Goal: Information Seeking & Learning: Learn about a topic

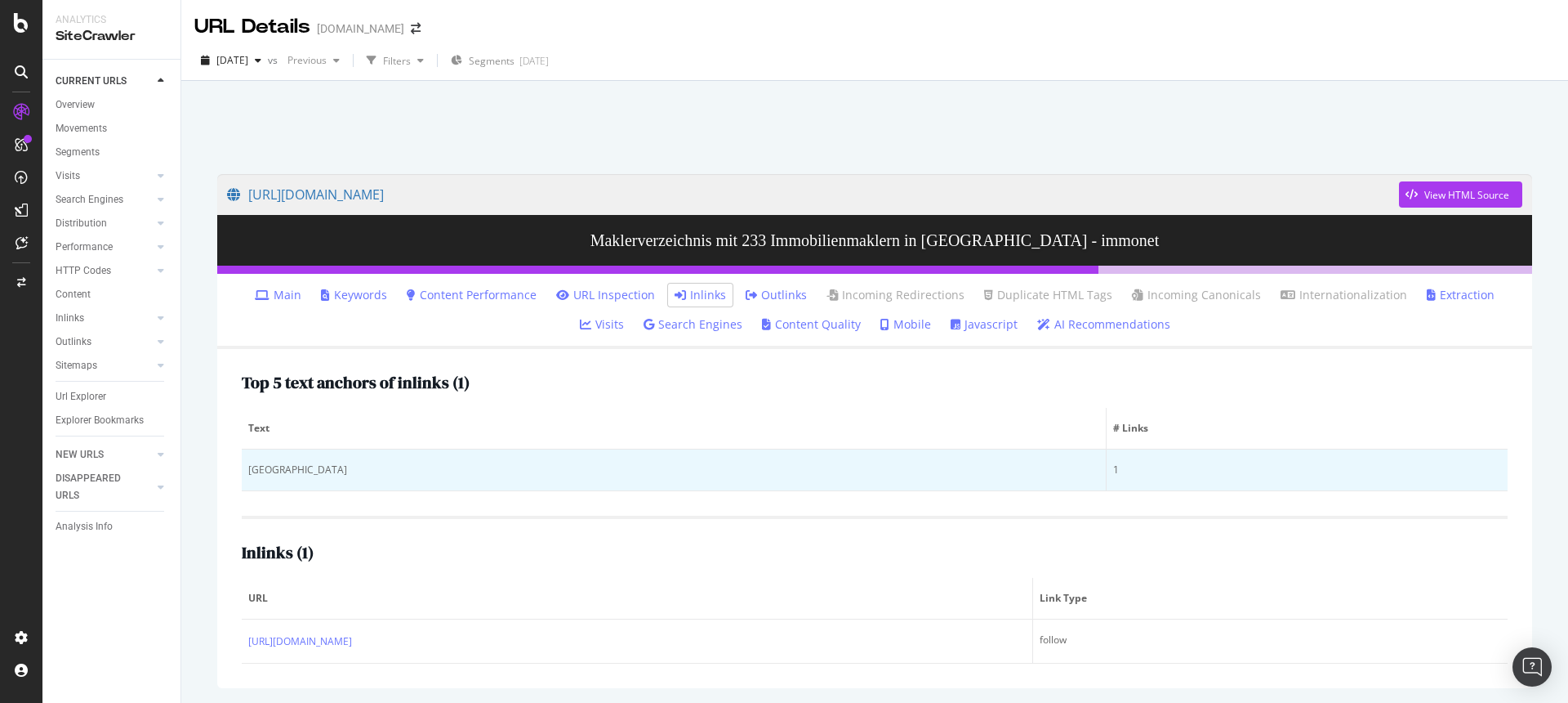
scroll to position [59, 0]
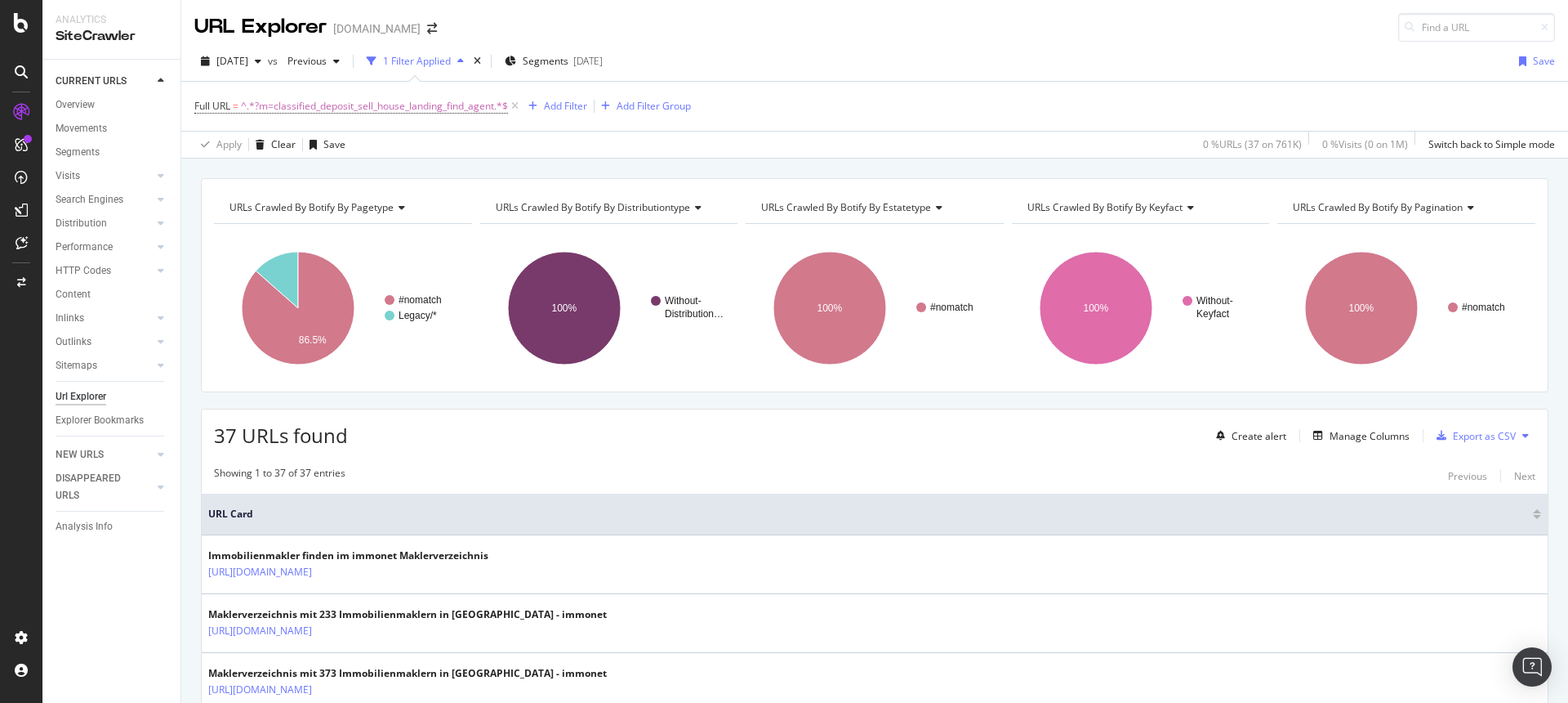
scroll to position [3, 0]
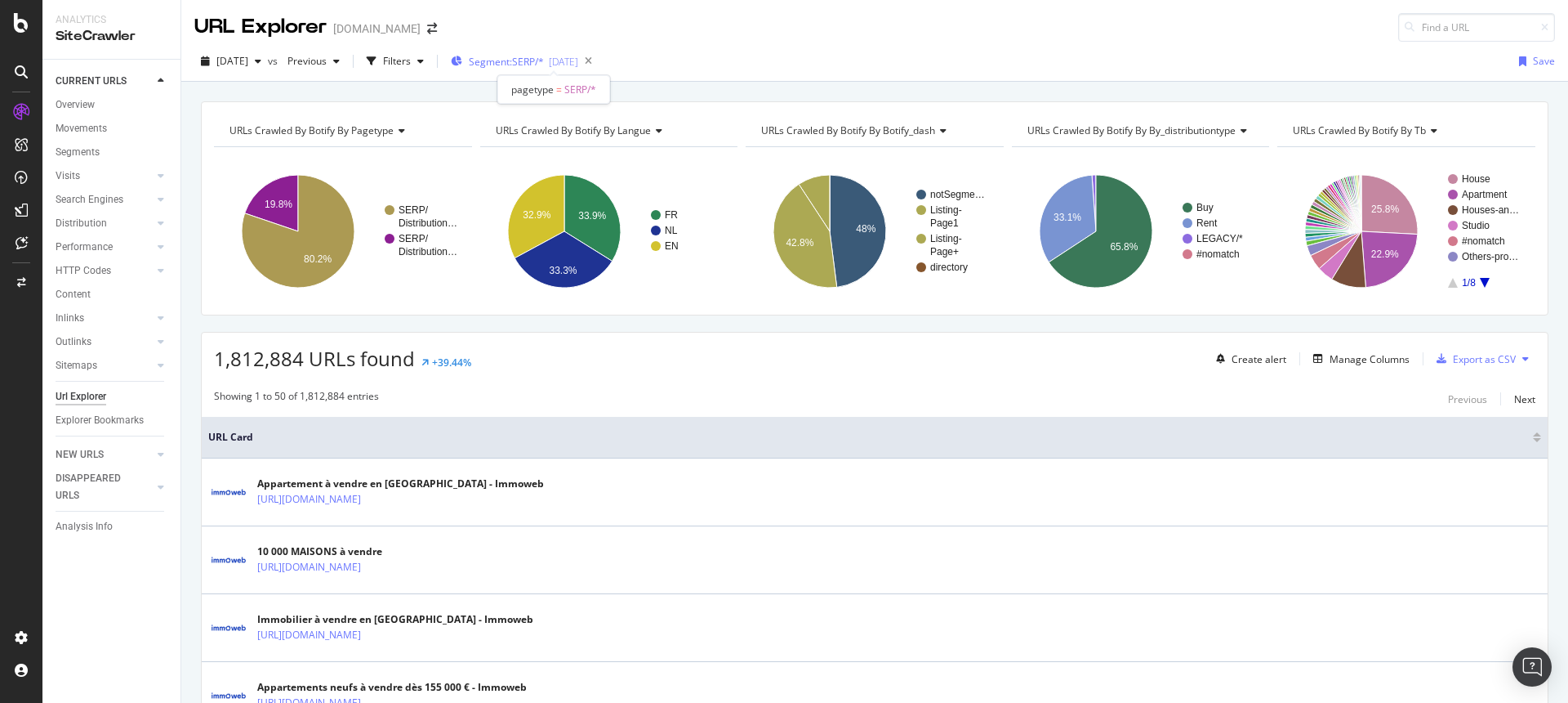
click at [578, 63] on div "[DATE]" at bounding box center [563, 62] width 29 height 14
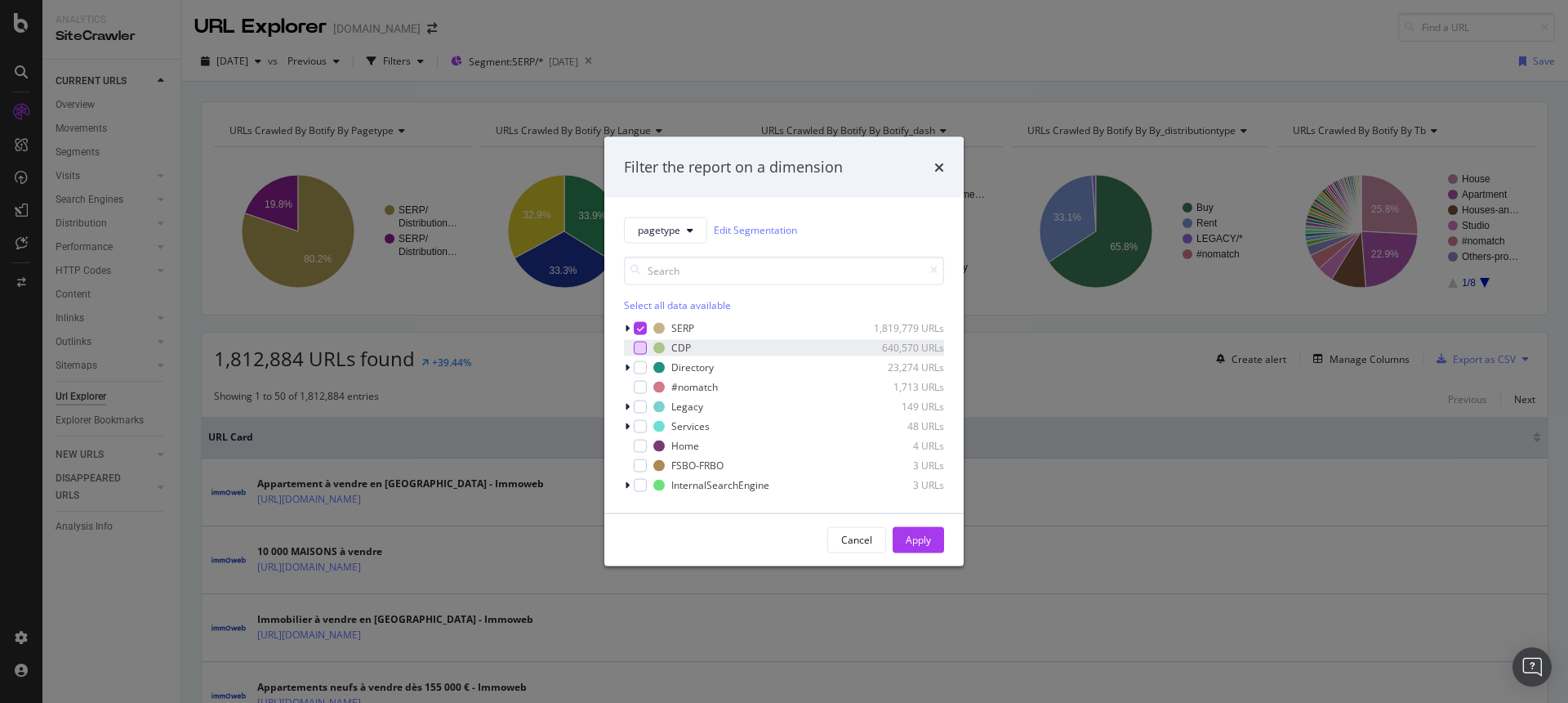
click at [640, 347] on div "modal" at bounding box center [640, 347] width 13 height 13
click at [640, 327] on icon "modal" at bounding box center [641, 327] width 8 height 8
click at [920, 540] on div "Apply" at bounding box center [918, 540] width 25 height 14
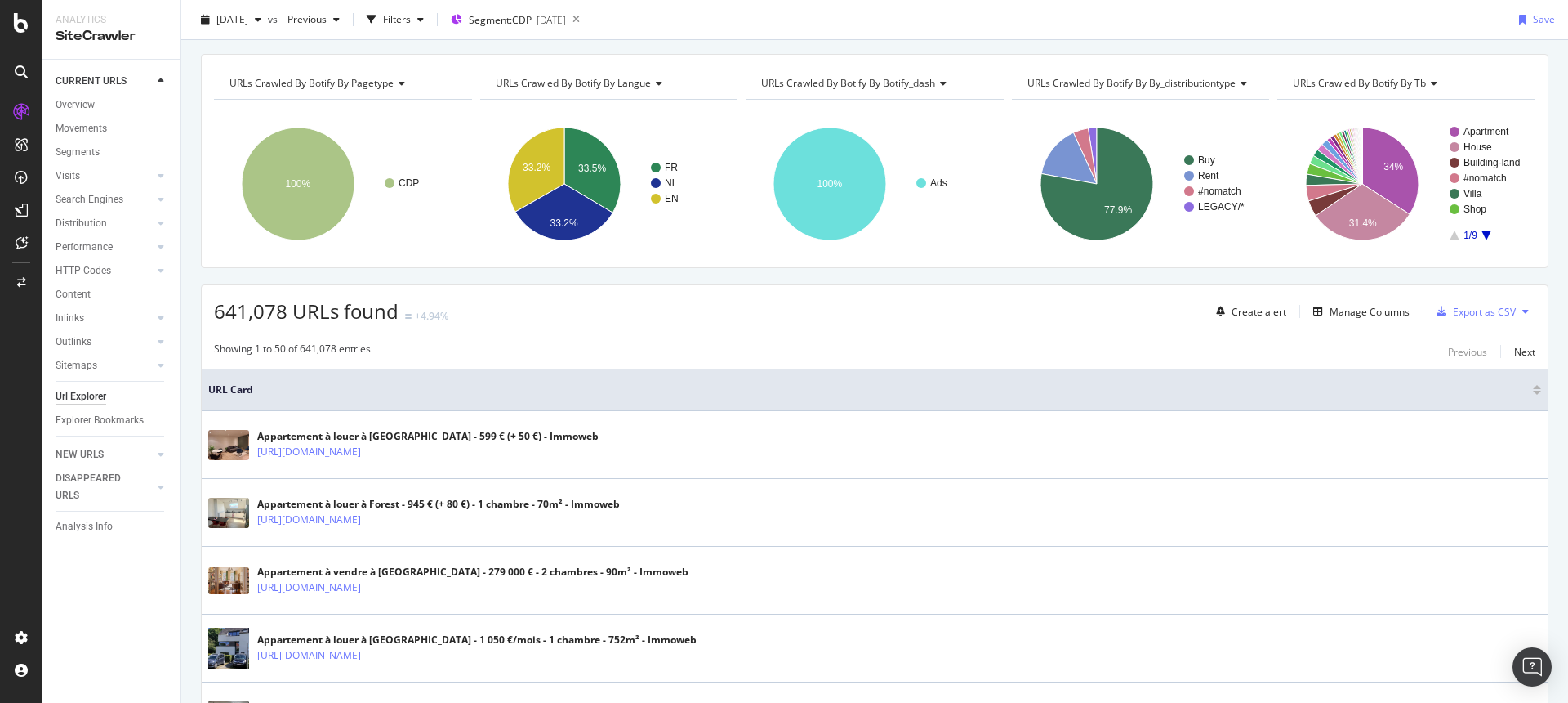
scroll to position [437, 0]
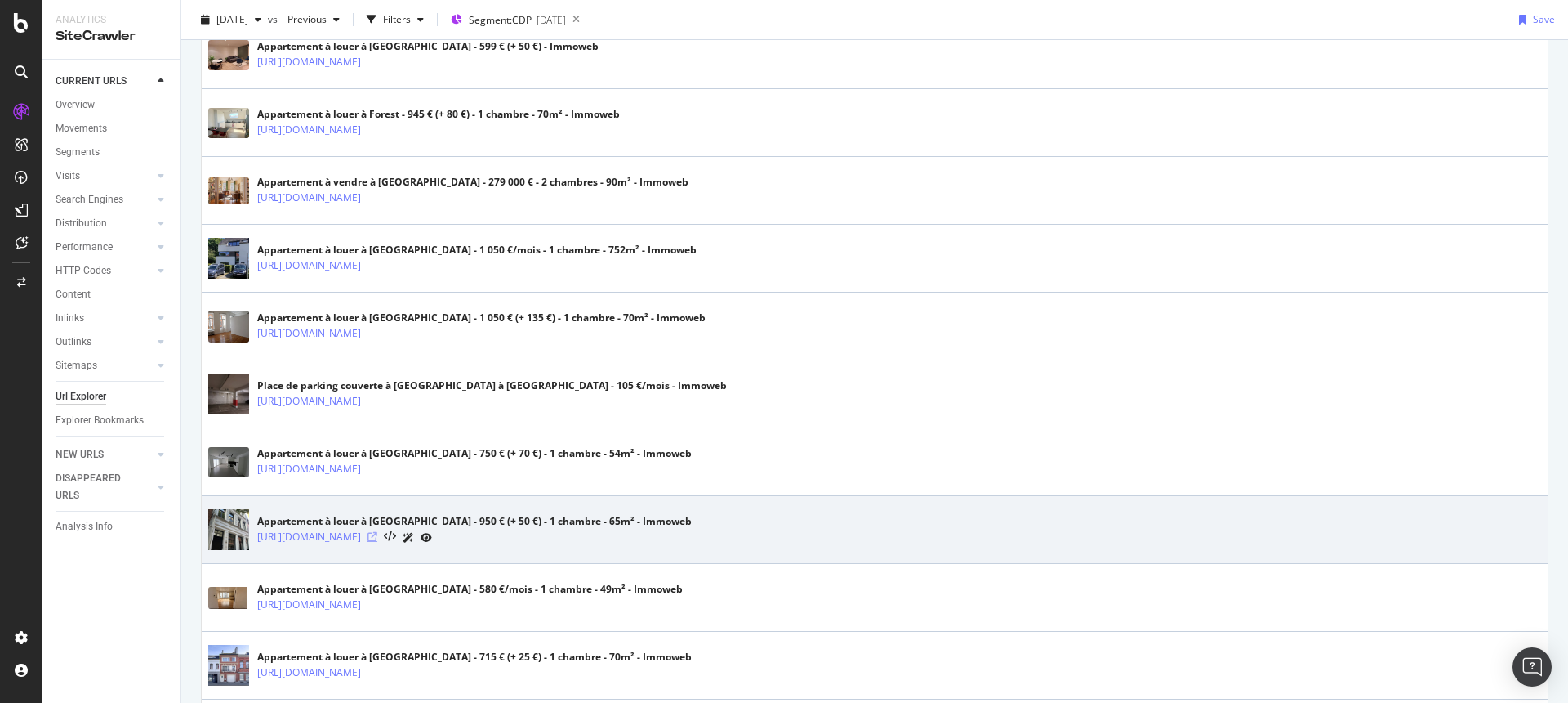
click at [378, 540] on icon at bounding box center [372, 536] width 9 height 9
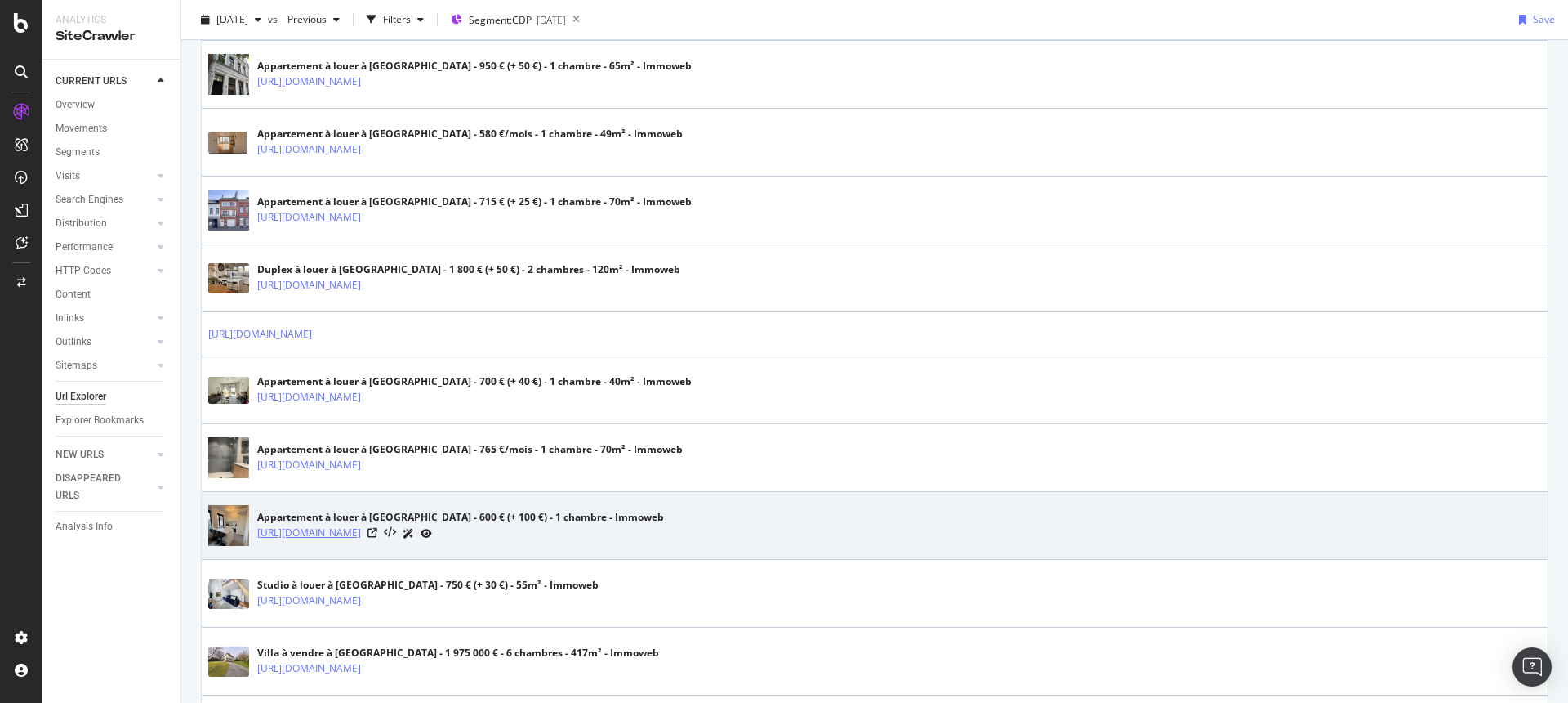
scroll to position [910, 0]
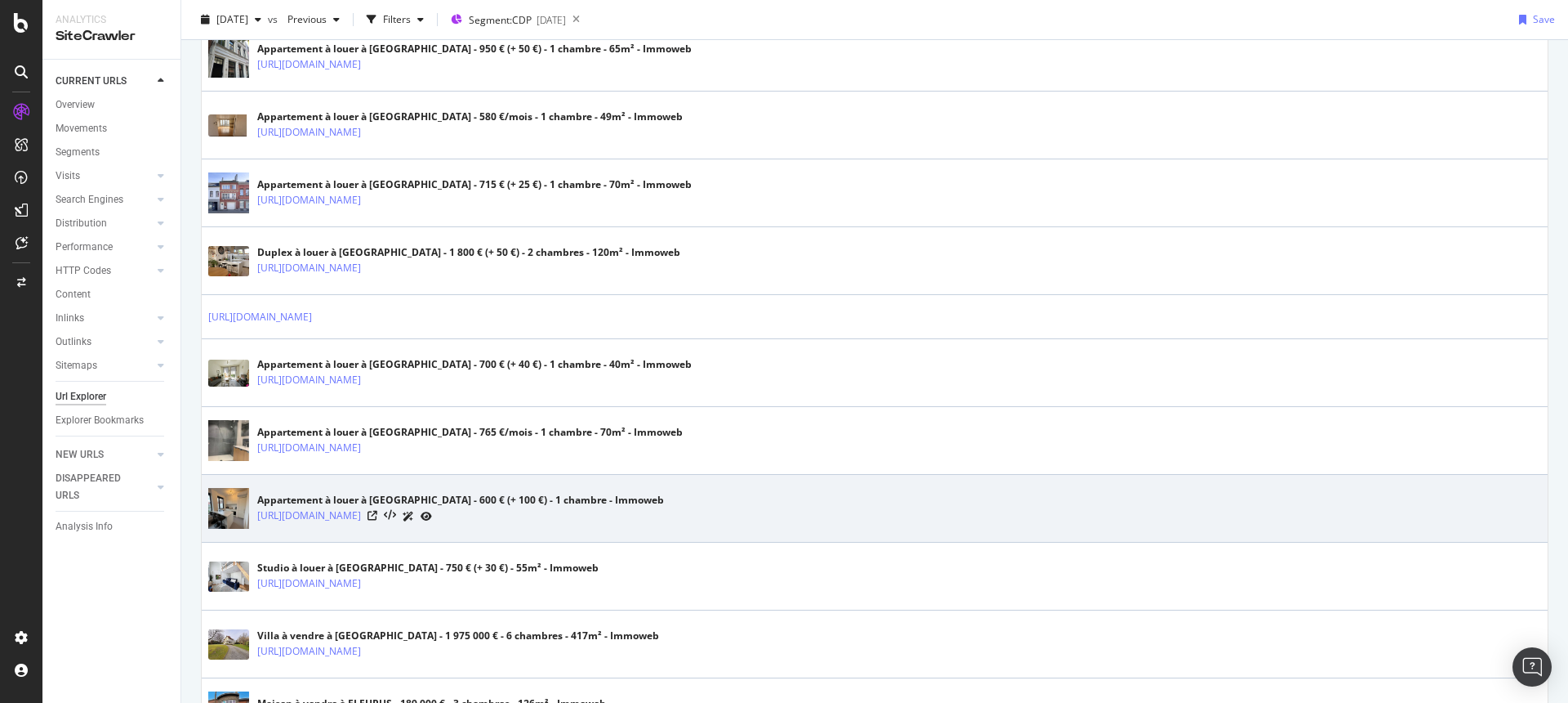
click at [650, 513] on div "[URL][DOMAIN_NAME]" at bounding box center [460, 516] width 407 height 17
click at [378, 513] on icon at bounding box center [372, 515] width 9 height 9
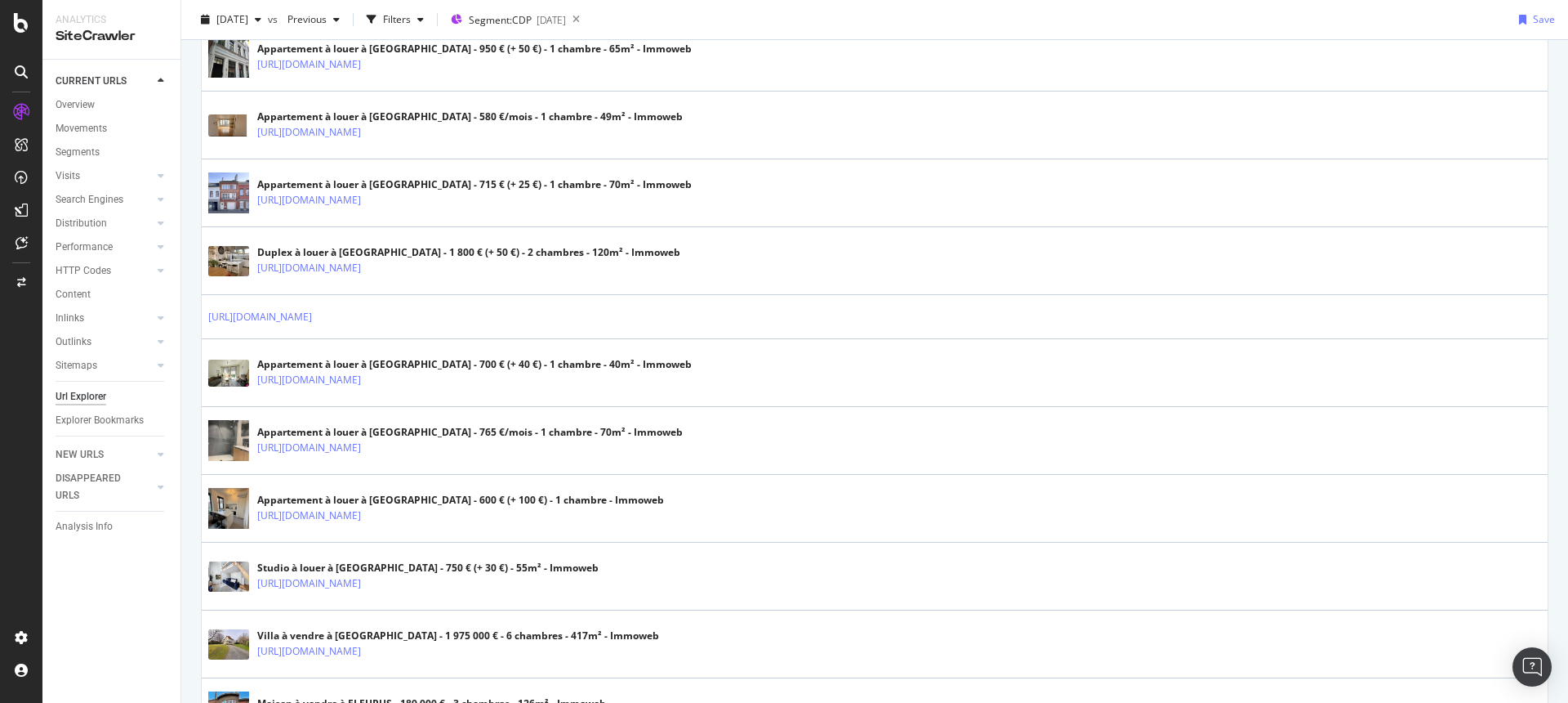
scroll to position [0, 0]
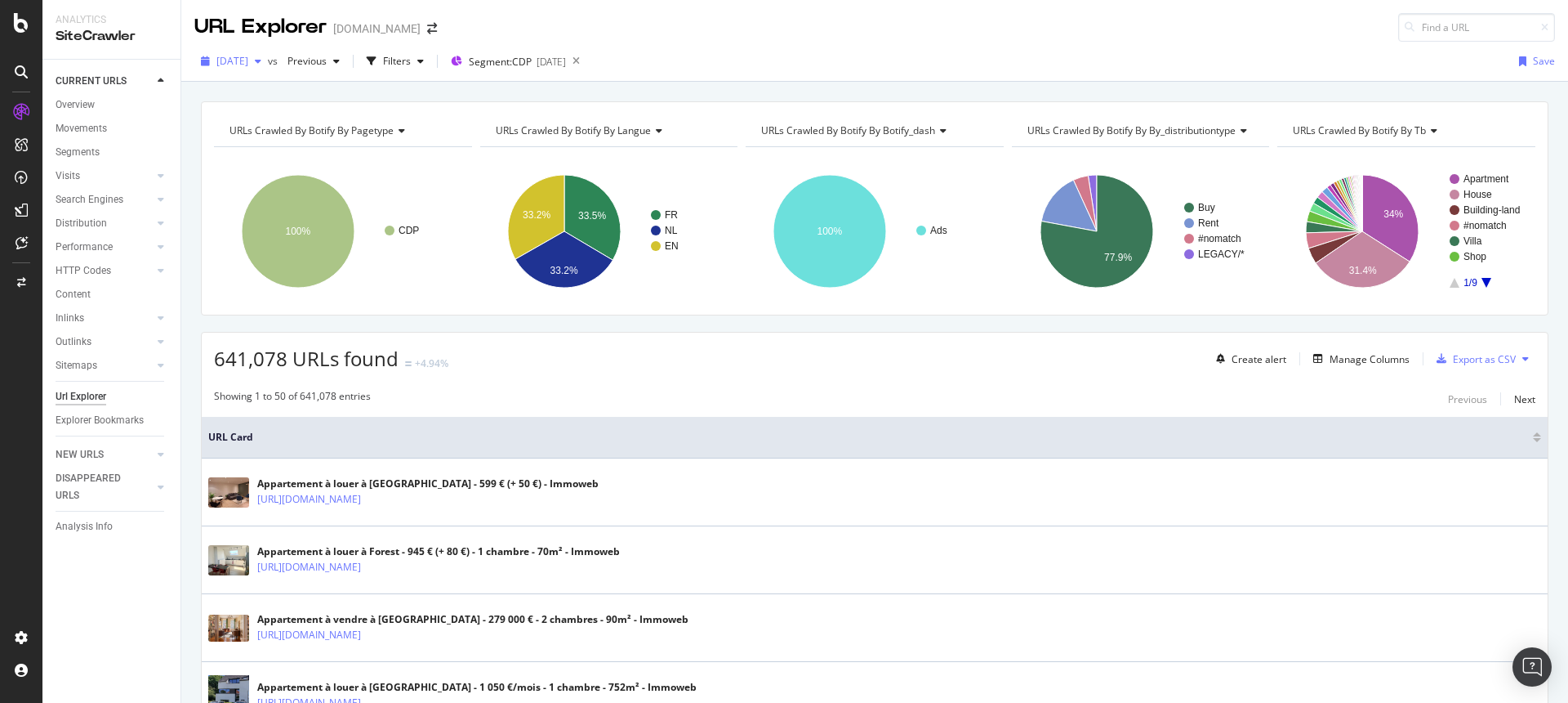
click at [268, 65] on div "button" at bounding box center [258, 61] width 20 height 9
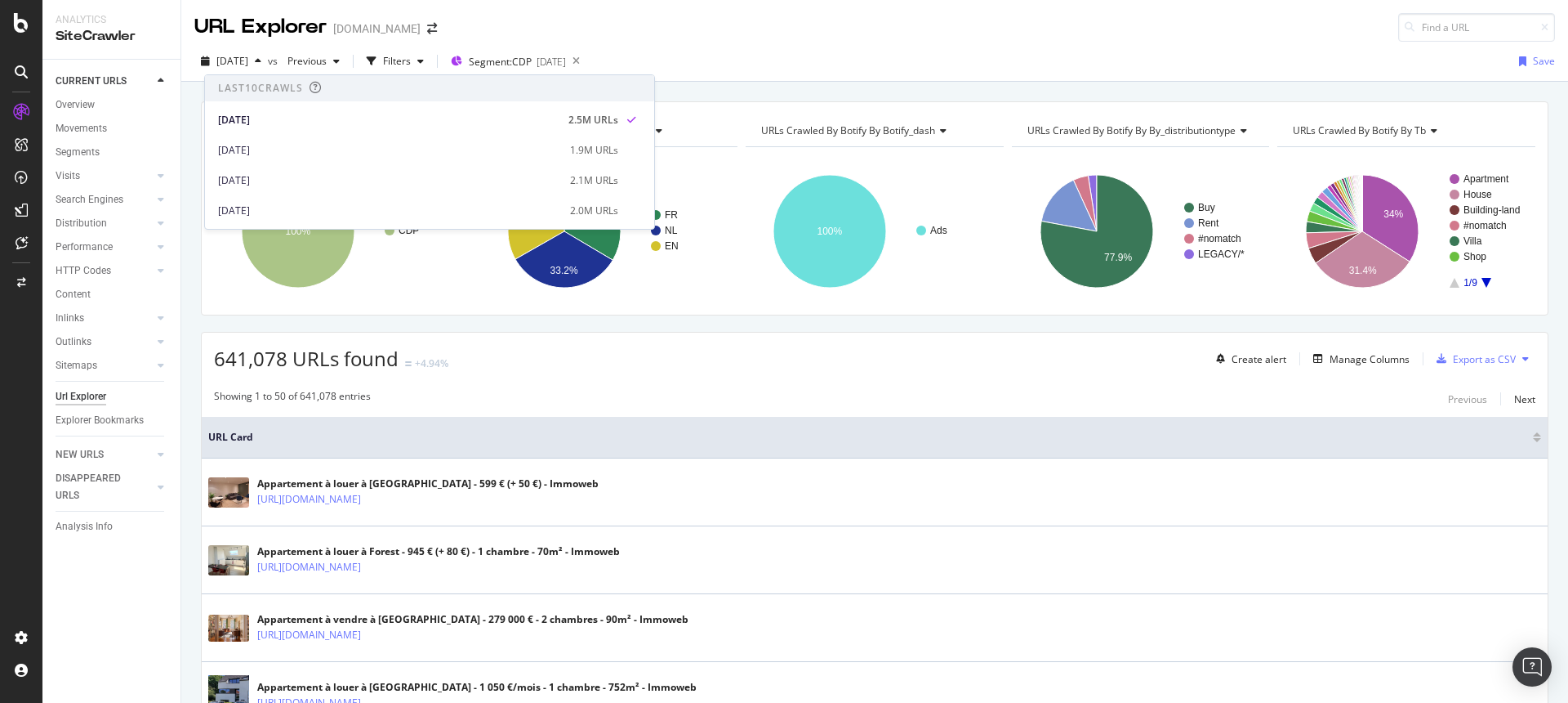
click at [854, 42] on div "[DATE] vs Previous Filters Segment: CDP [DATE] Save" at bounding box center [875, 61] width 1387 height 40
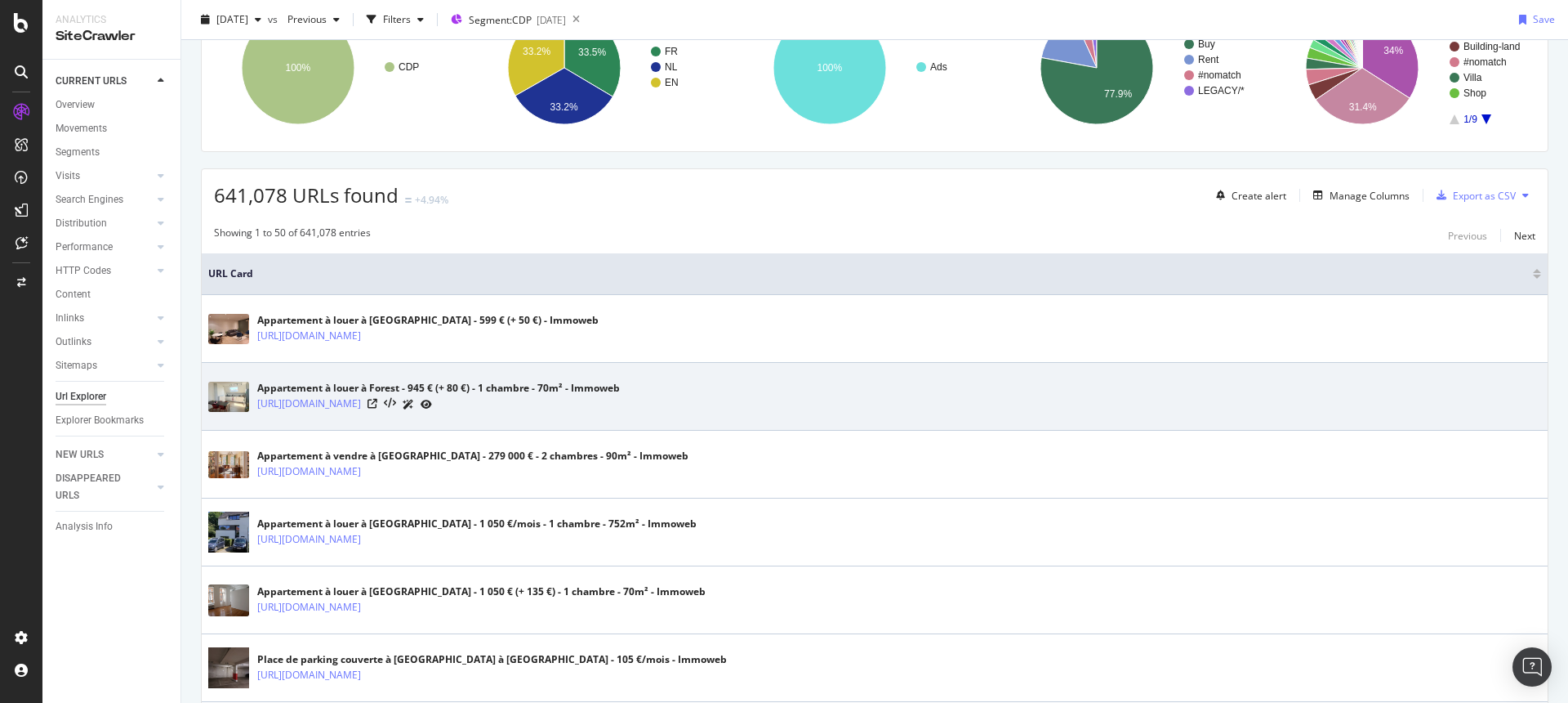
scroll to position [180, 0]
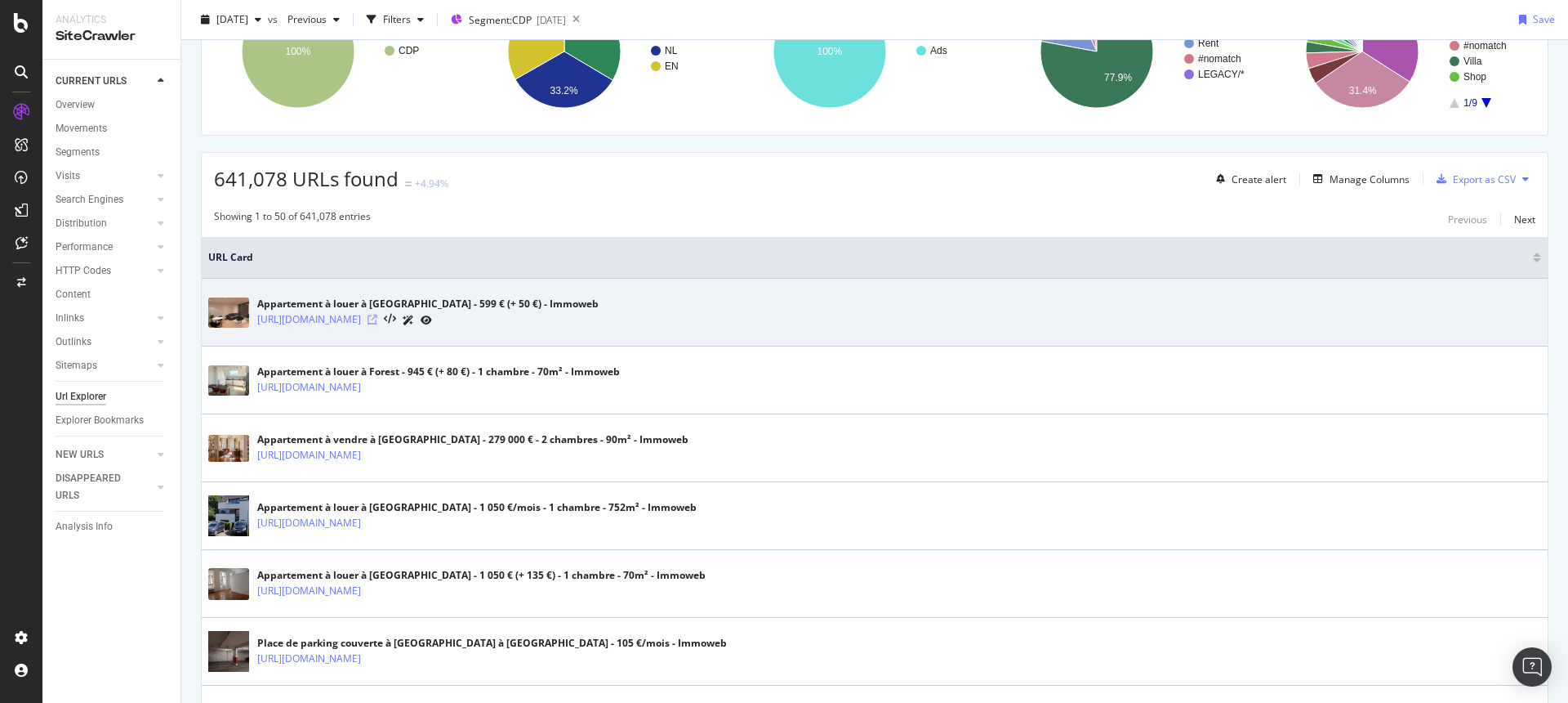
click at [378, 318] on icon at bounding box center [372, 319] width 9 height 9
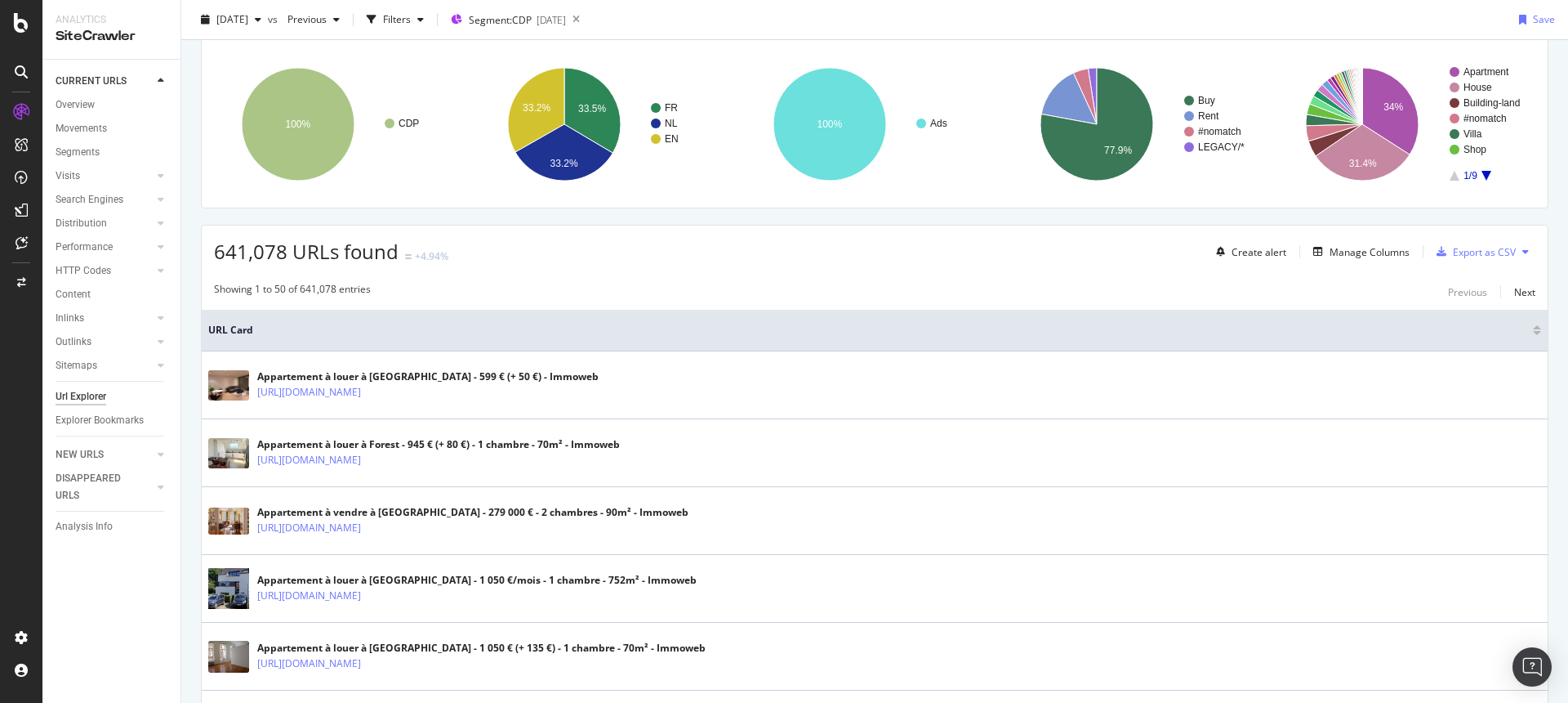
scroll to position [0, 0]
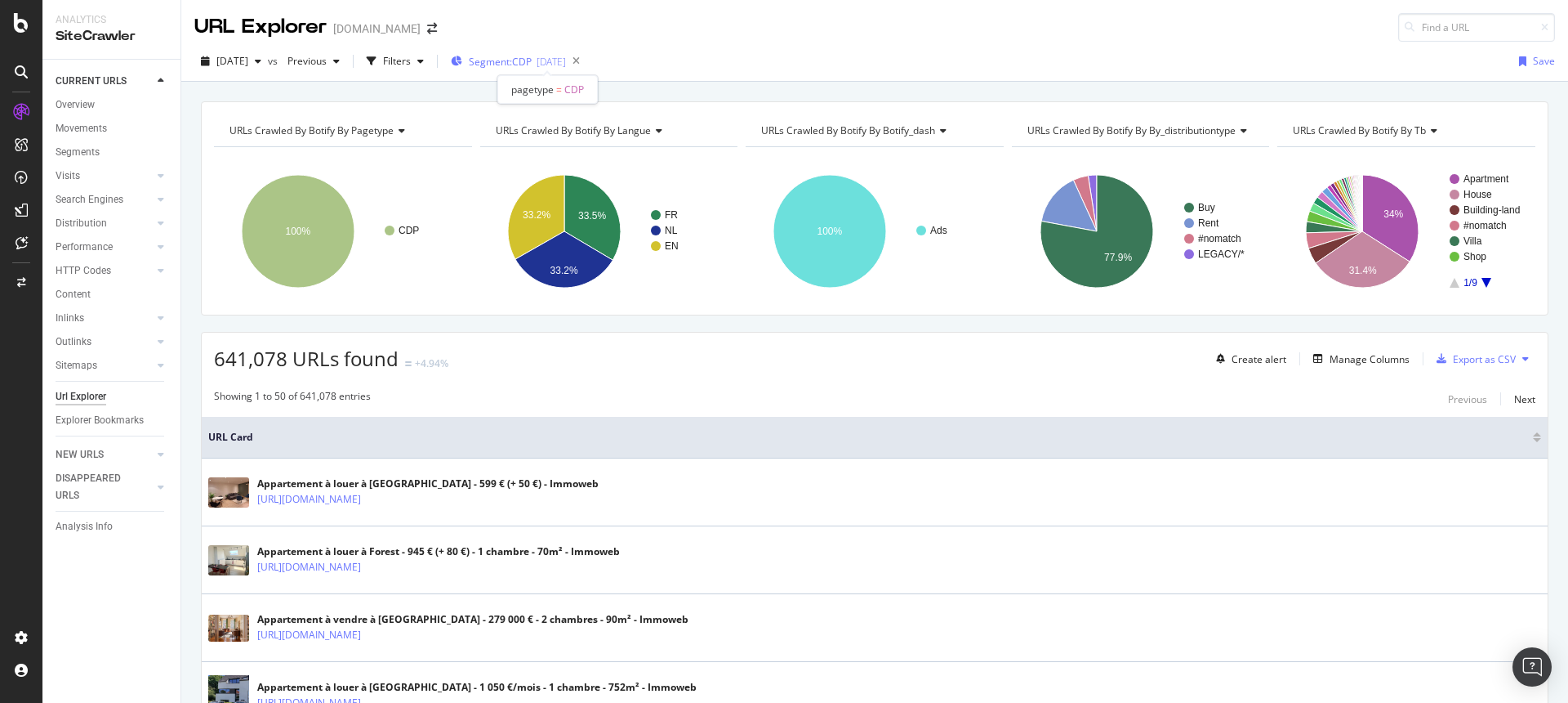
click at [532, 62] on span "Segment: CDP" at bounding box center [500, 62] width 63 height 14
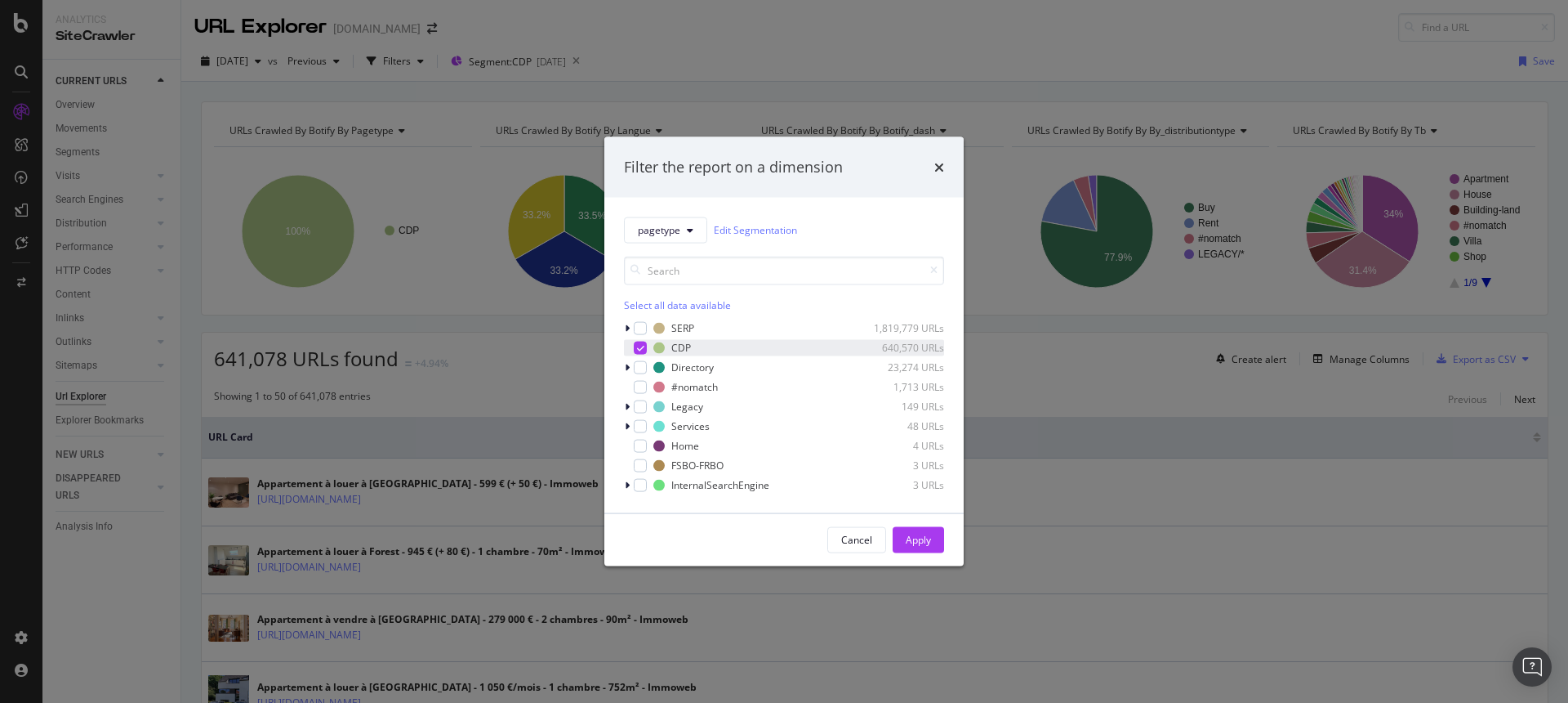
click at [639, 348] on icon "modal" at bounding box center [641, 347] width 8 height 8
click at [642, 366] on div "modal" at bounding box center [640, 367] width 13 height 13
click at [941, 541] on button "Apply" at bounding box center [919, 540] width 52 height 26
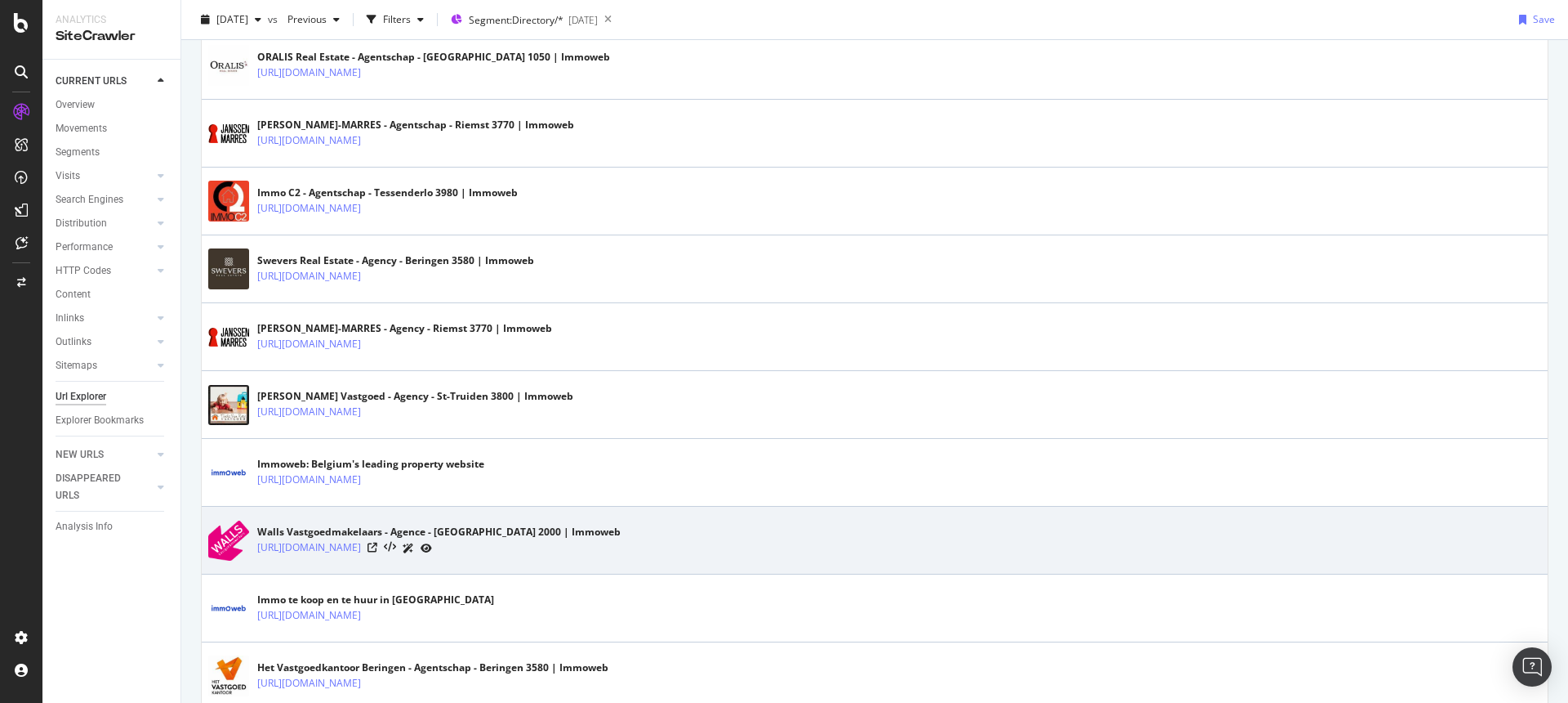
scroll to position [1101, 0]
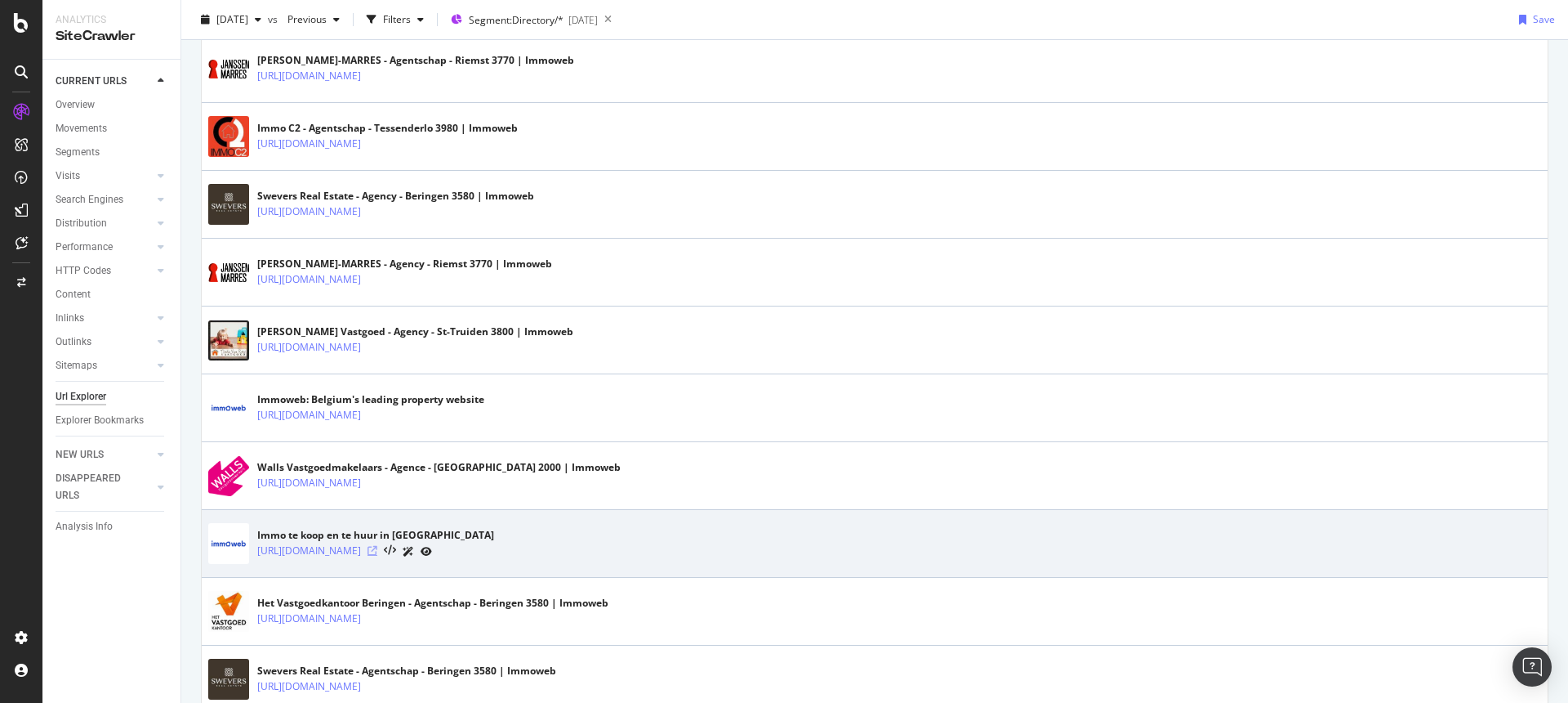
click at [378, 551] on icon at bounding box center [372, 550] width 9 height 9
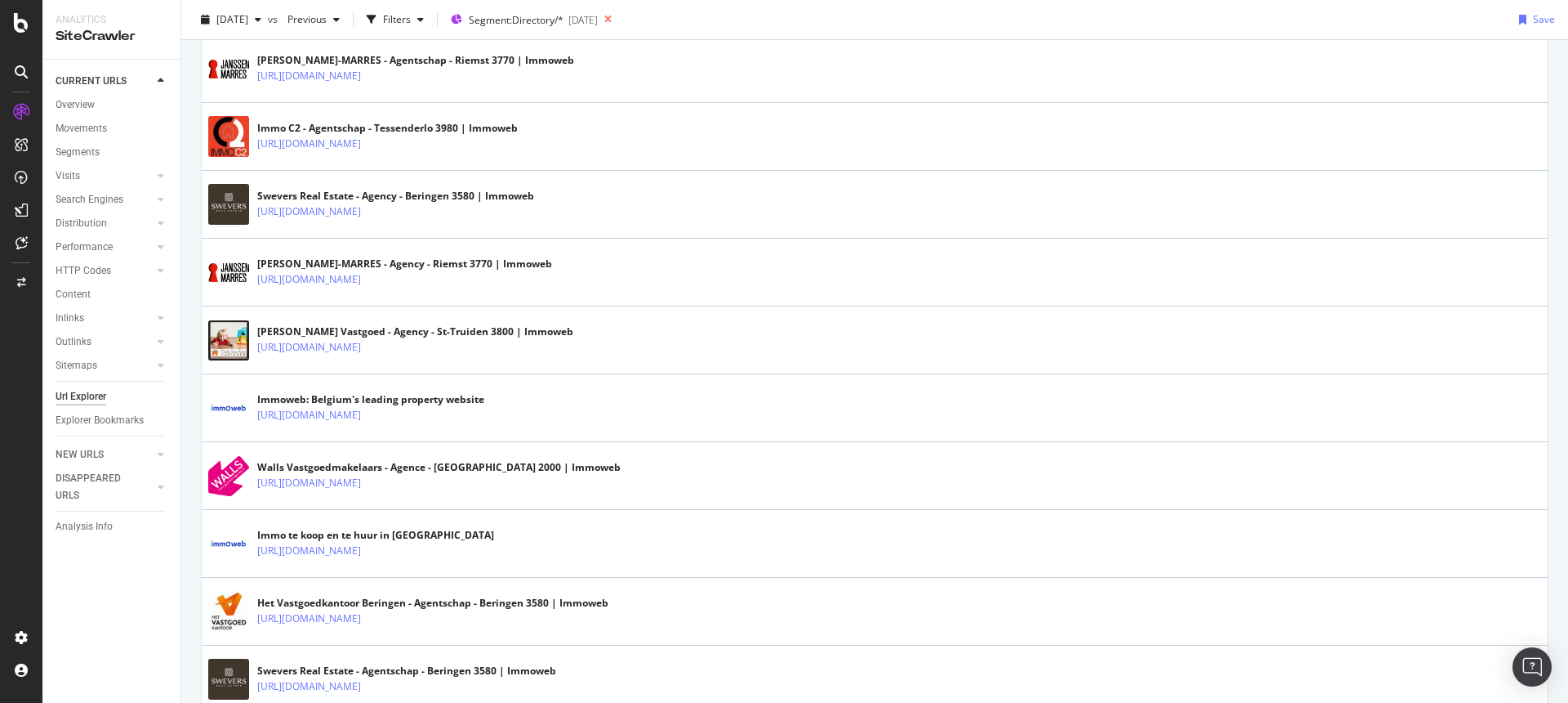
scroll to position [0, 0]
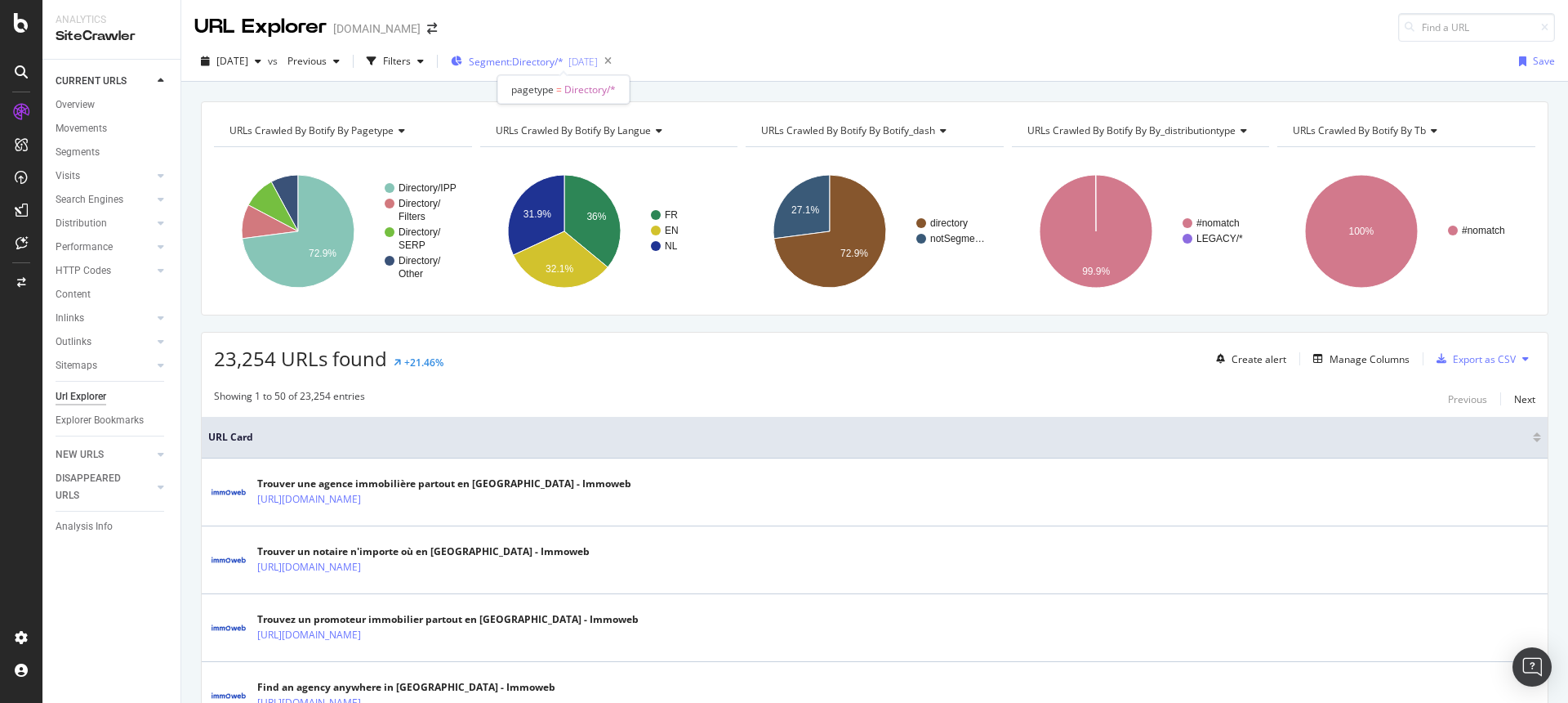
click at [563, 57] on span "Segment: Directory/*" at bounding box center [516, 62] width 95 height 14
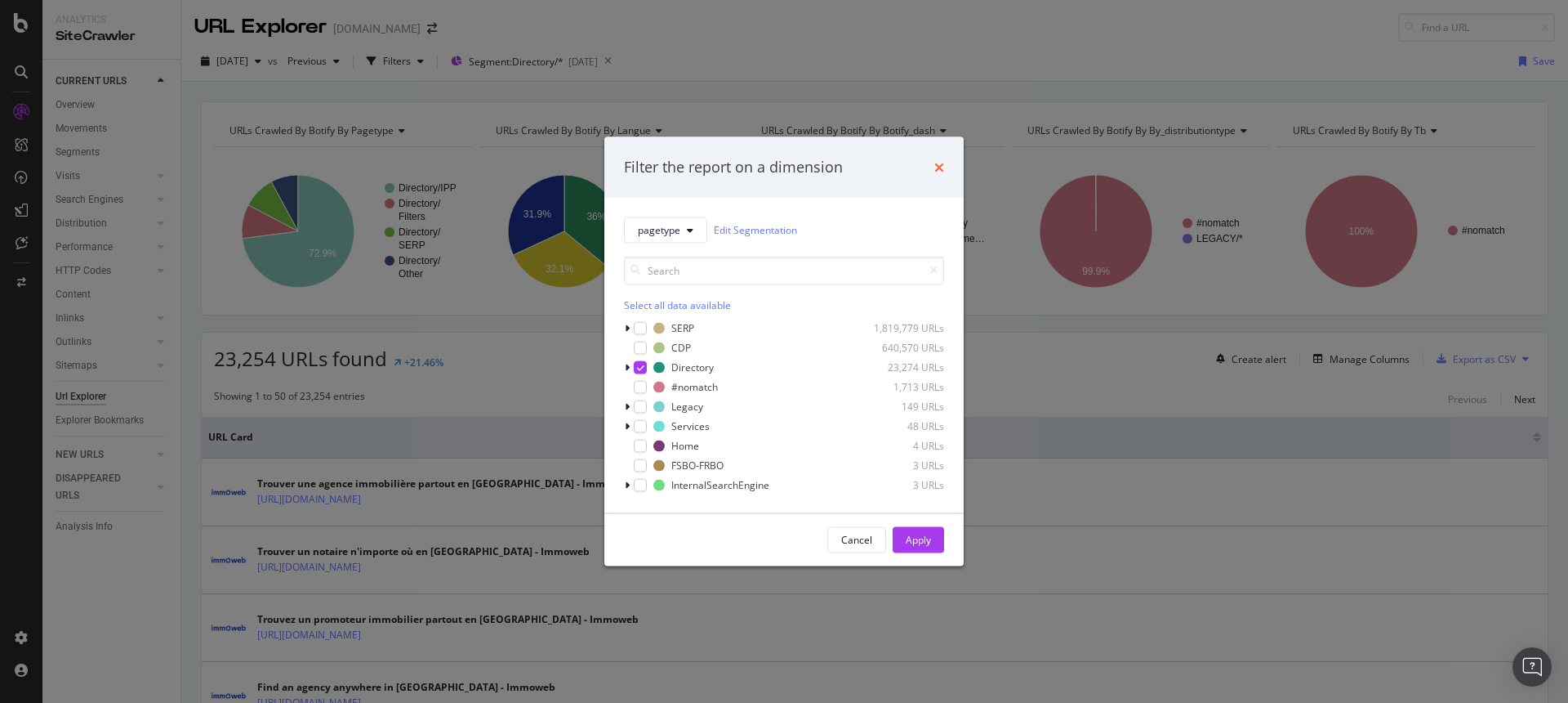
click at [939, 164] on icon "times" at bounding box center [938, 166] width 9 height 13
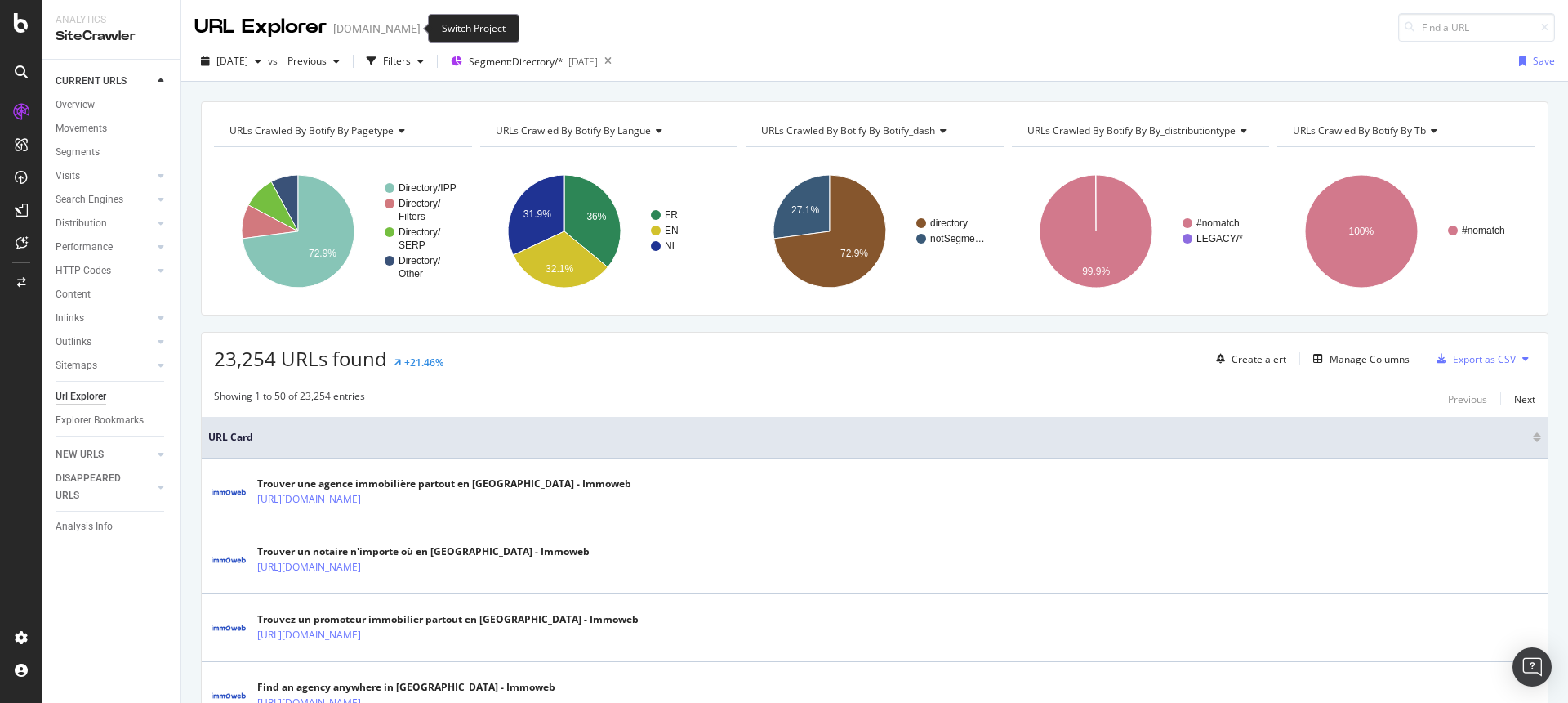
click at [427, 28] on icon "arrow-right-arrow-left" at bounding box center [432, 28] width 9 height 11
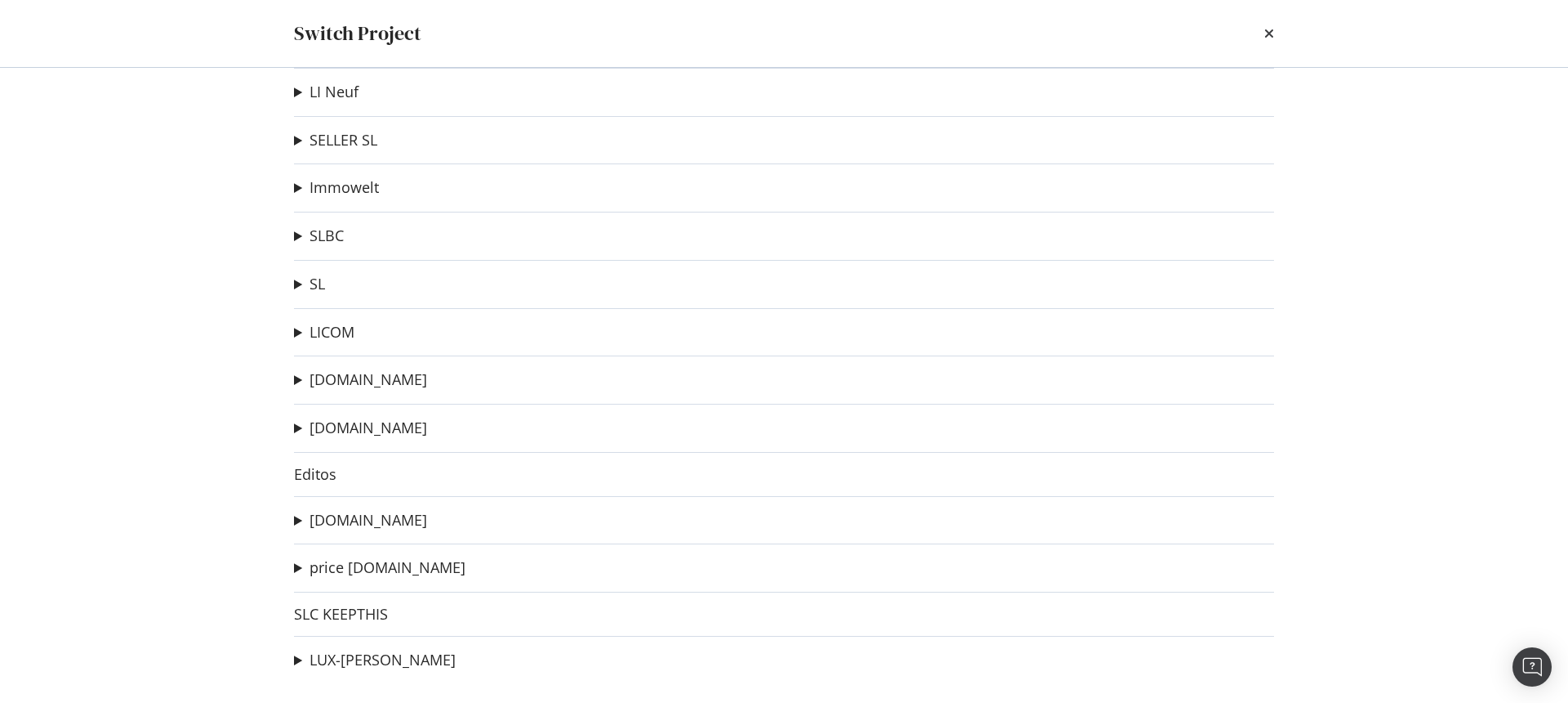
scroll to position [68, 0]
click at [356, 512] on link "[DOMAIN_NAME]" at bounding box center [368, 520] width 118 height 17
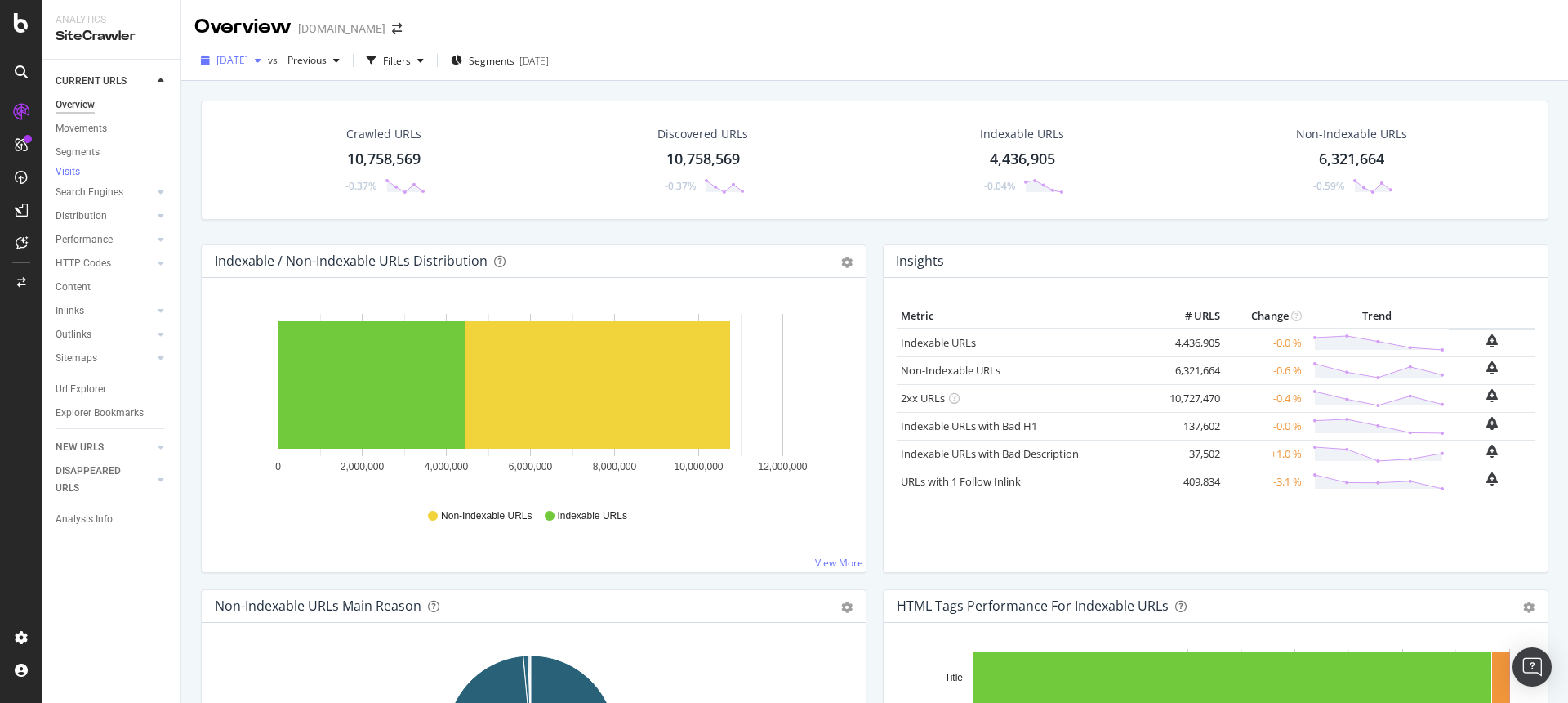
click at [268, 59] on div "button" at bounding box center [258, 60] width 20 height 9
click at [885, 34] on div "Overview [DOMAIN_NAME]" at bounding box center [875, 20] width 1387 height 40
click at [398, 157] on div "10,758,569" at bounding box center [384, 159] width 73 height 22
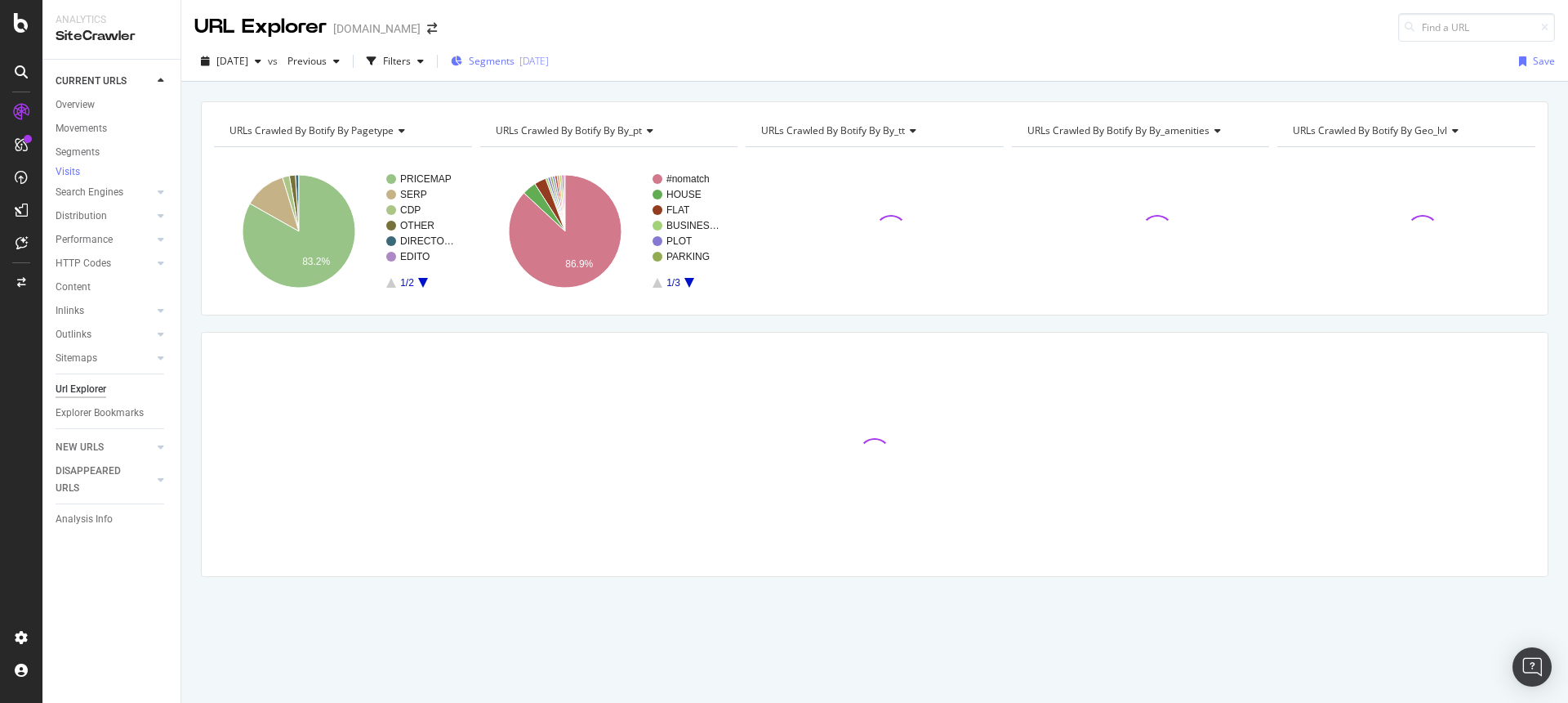
click at [549, 52] on div "Segments [DATE]" at bounding box center [500, 61] width 98 height 24
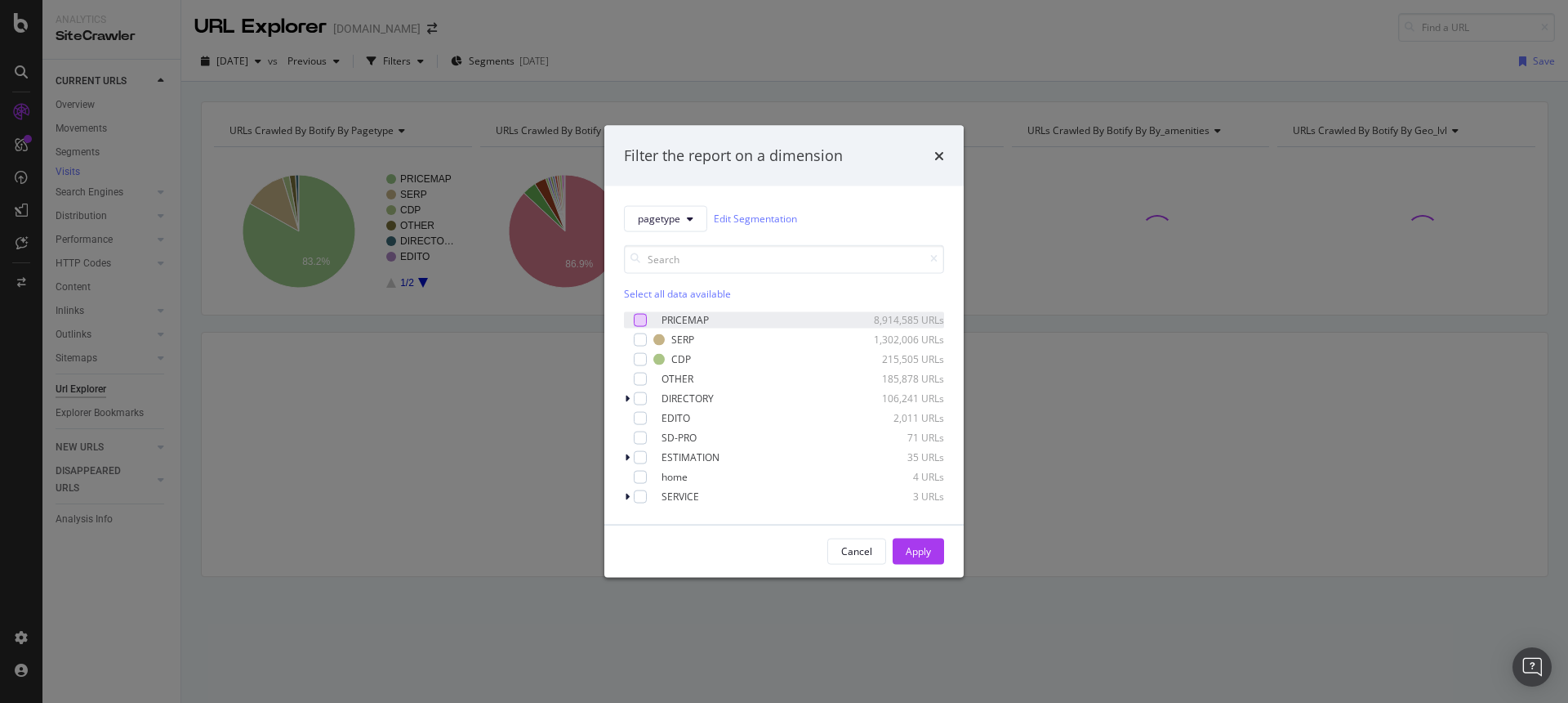
click at [636, 319] on div "modal" at bounding box center [640, 319] width 13 height 13
click at [927, 552] on div "Apply" at bounding box center [918, 552] width 25 height 14
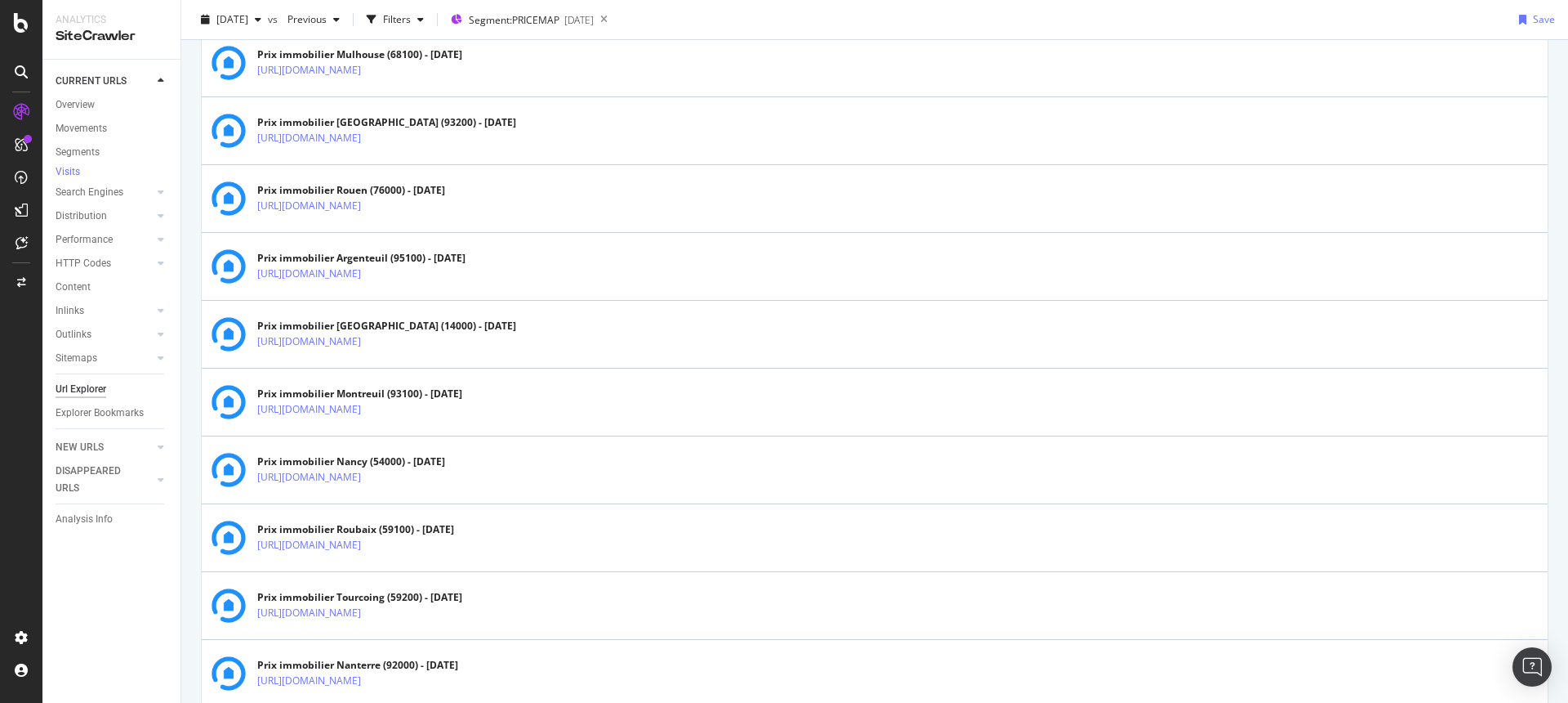
scroll to position [3217, 0]
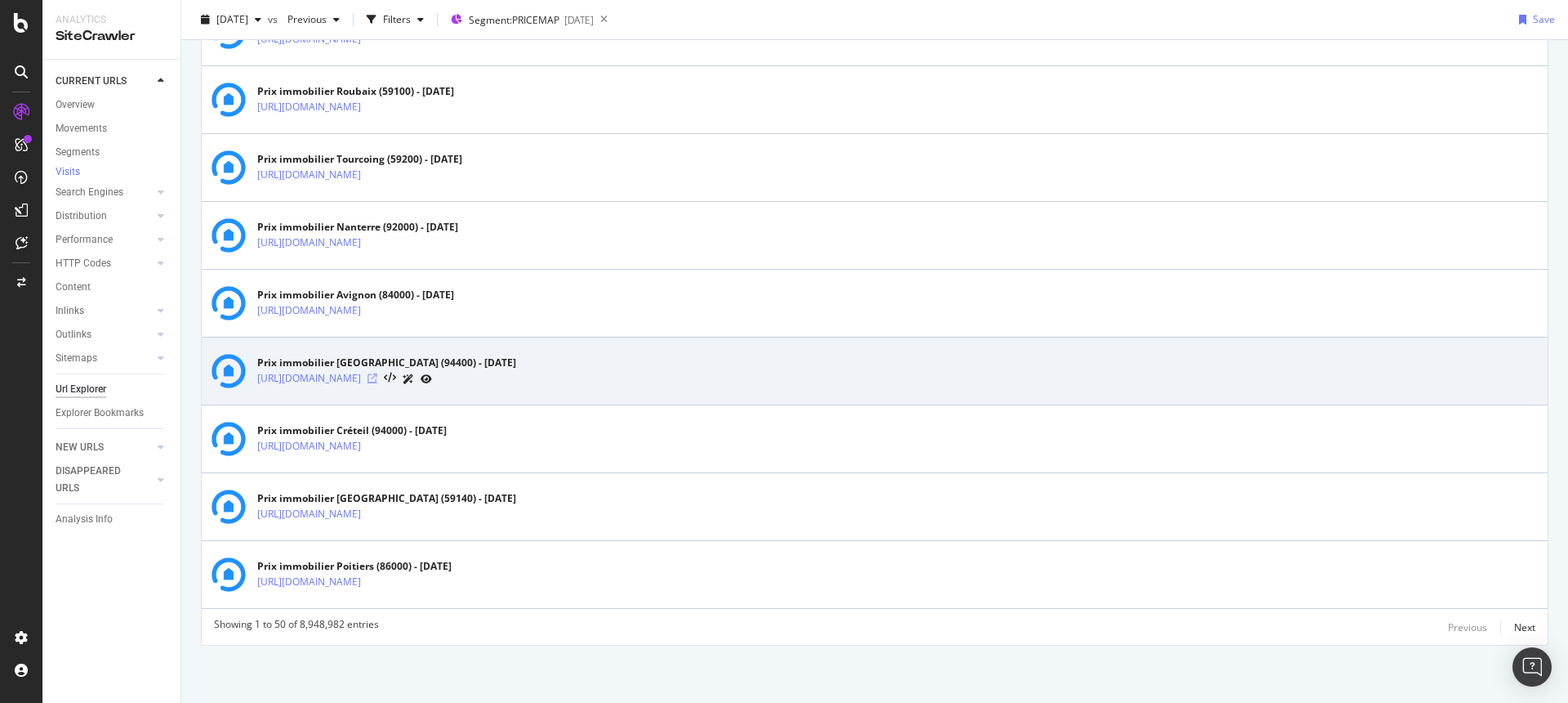
click at [378, 377] on icon at bounding box center [372, 378] width 9 height 9
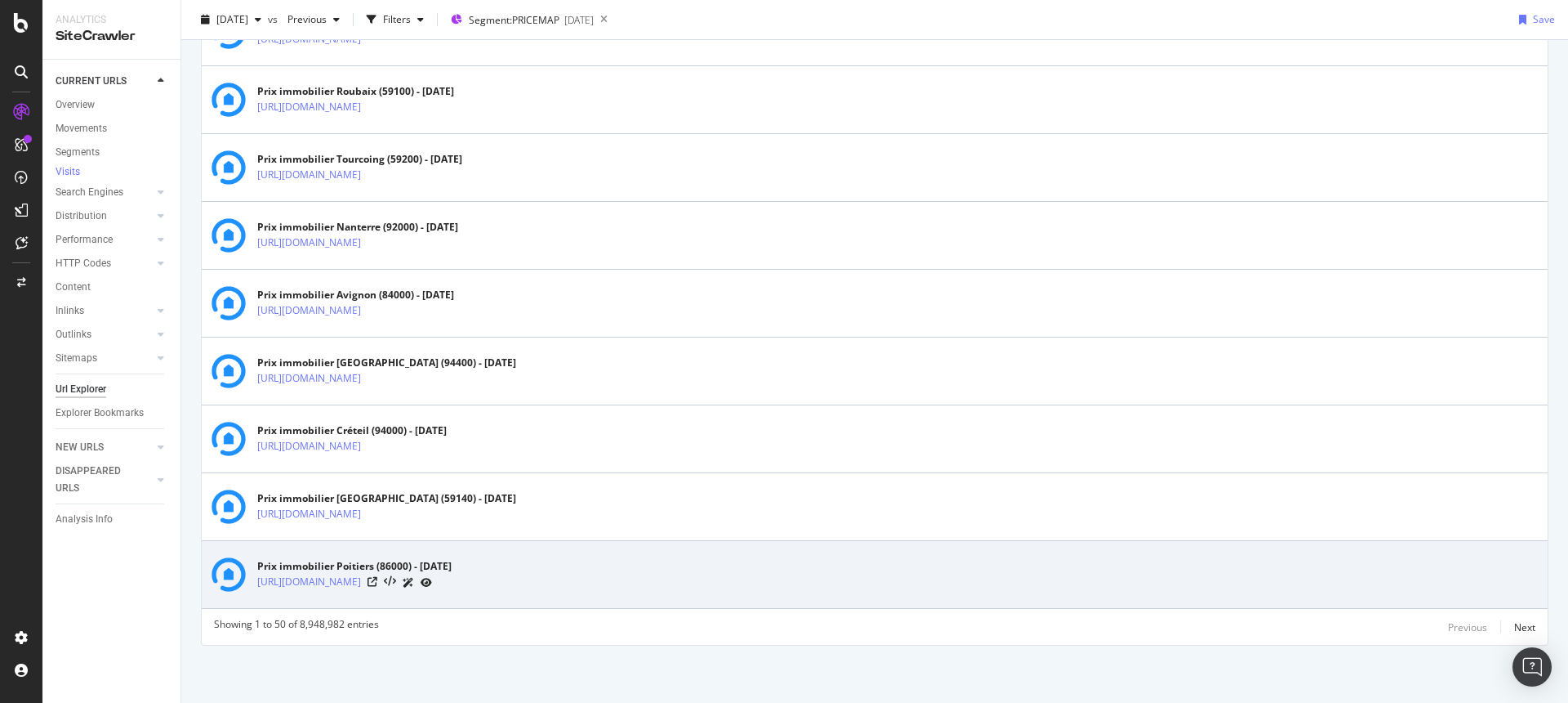
click at [432, 582] on div at bounding box center [399, 583] width 65 height 17
click at [378, 583] on icon at bounding box center [372, 581] width 9 height 9
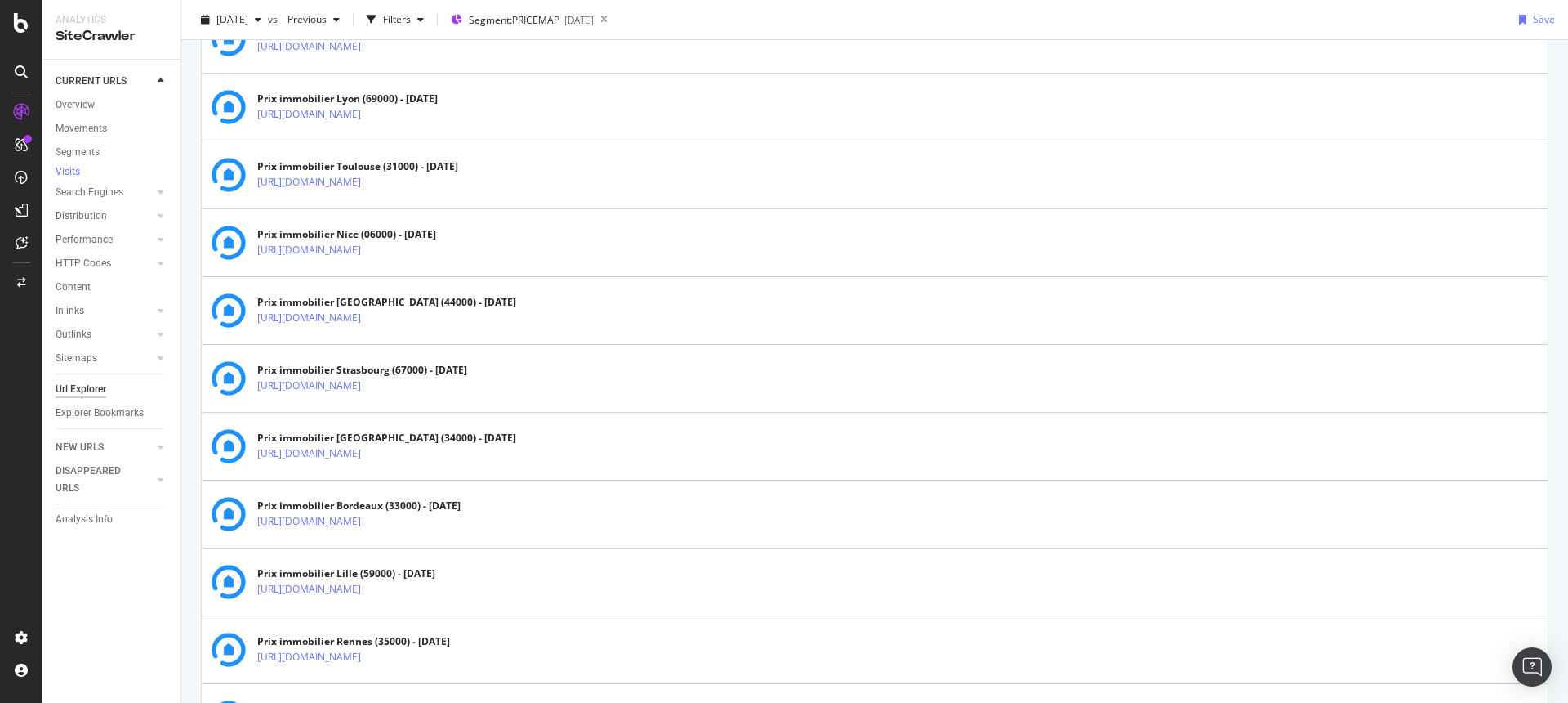
scroll to position [0, 0]
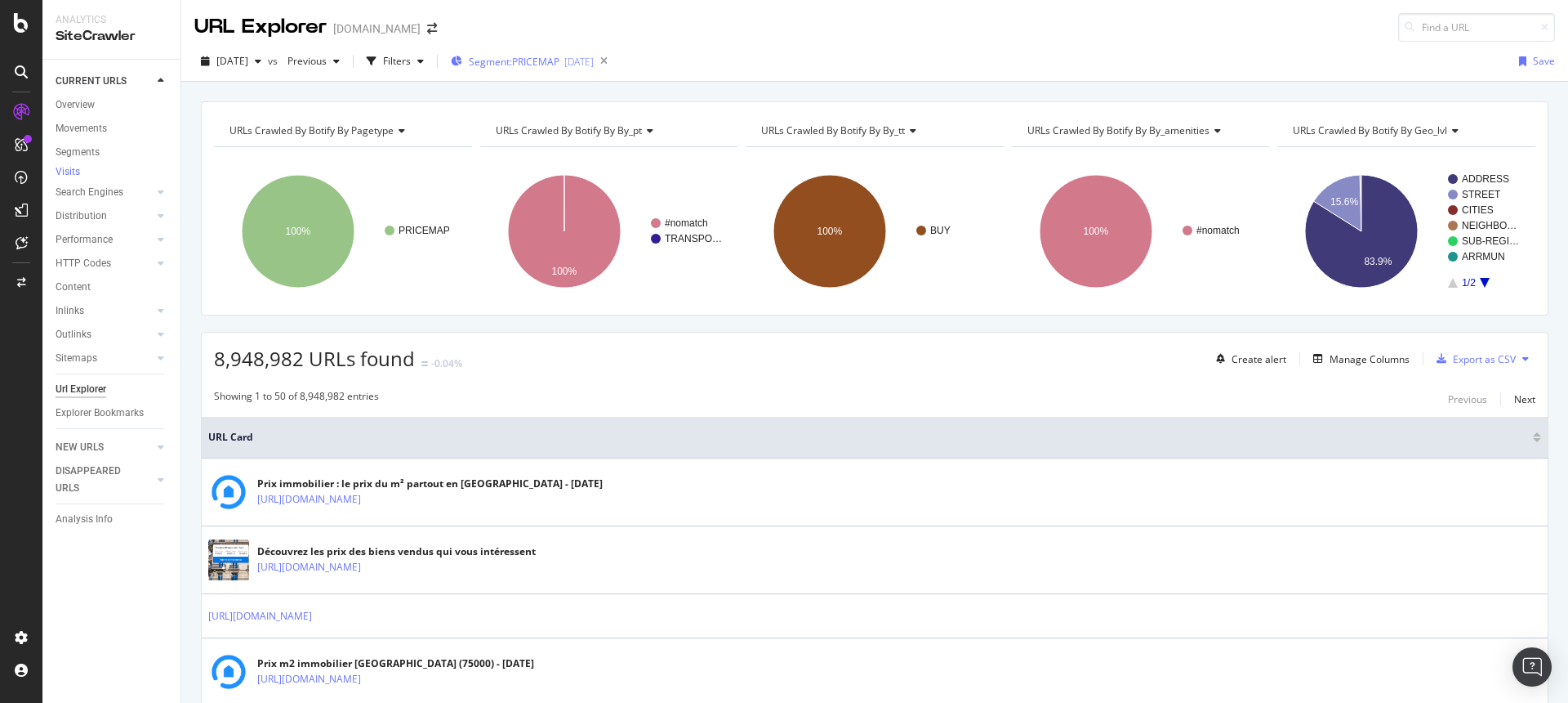
click at [589, 53] on div "Segment: PRICEMAP [DATE]" at bounding box center [522, 61] width 143 height 24
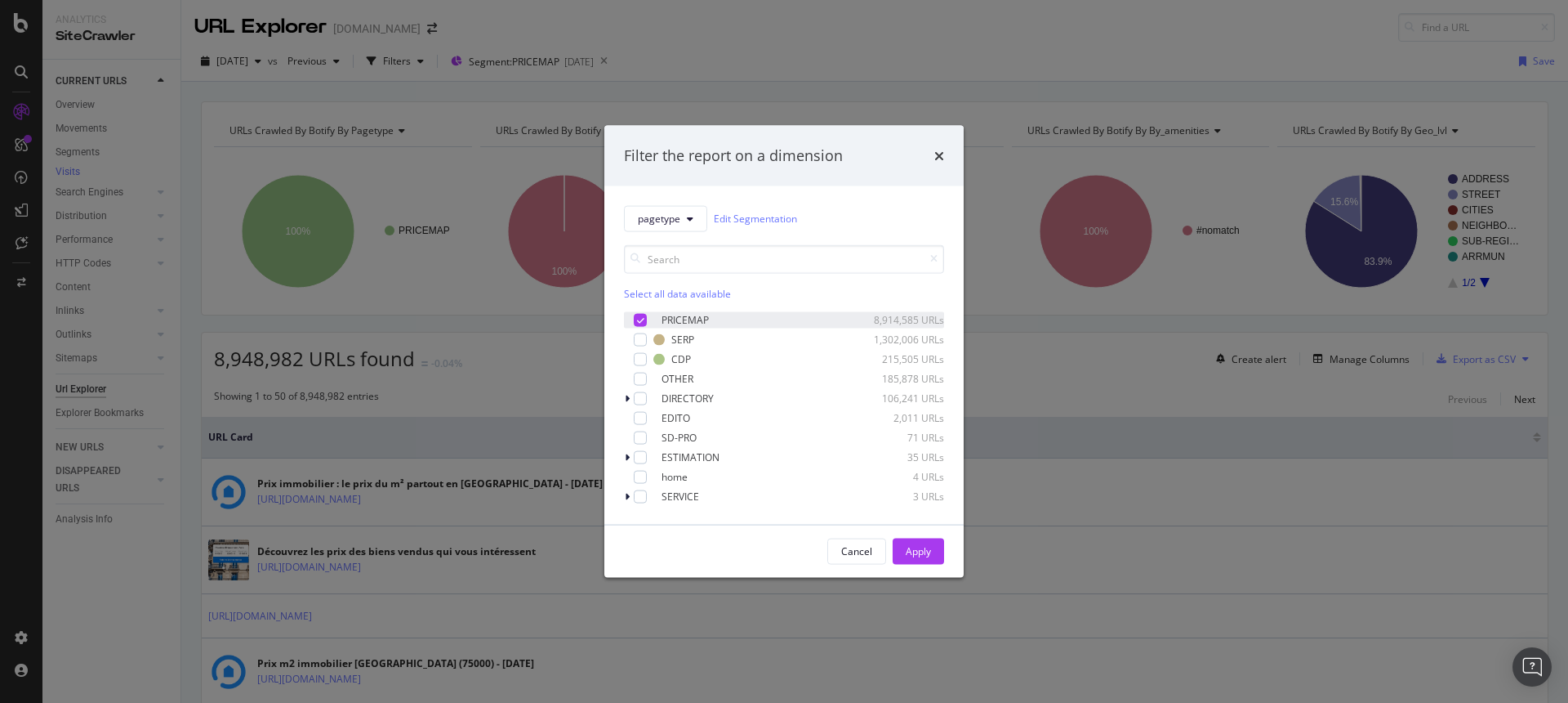
click at [638, 318] on icon "modal" at bounding box center [641, 319] width 8 height 8
click at [635, 338] on div "modal" at bounding box center [640, 339] width 13 height 13
click at [928, 550] on div "Apply" at bounding box center [918, 552] width 25 height 14
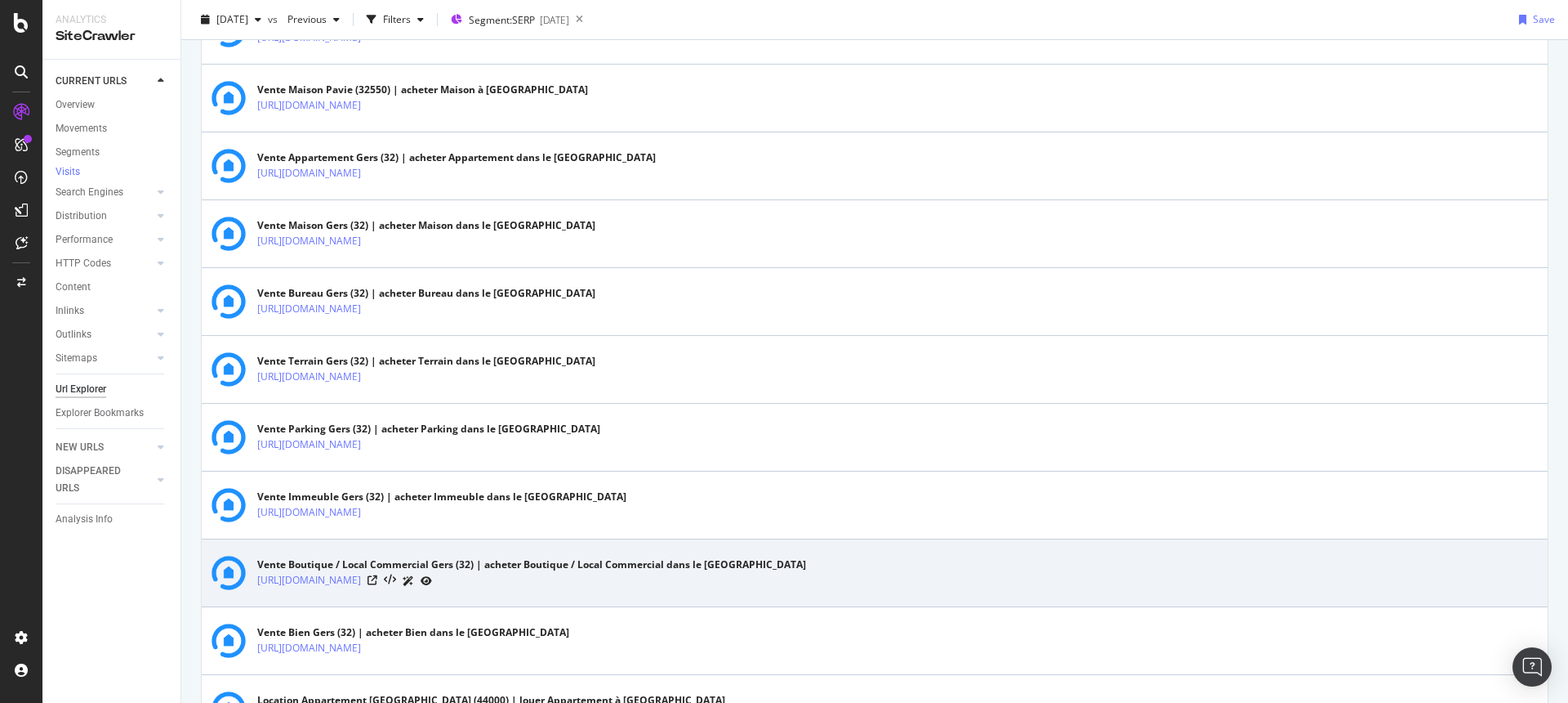
scroll to position [1964, 0]
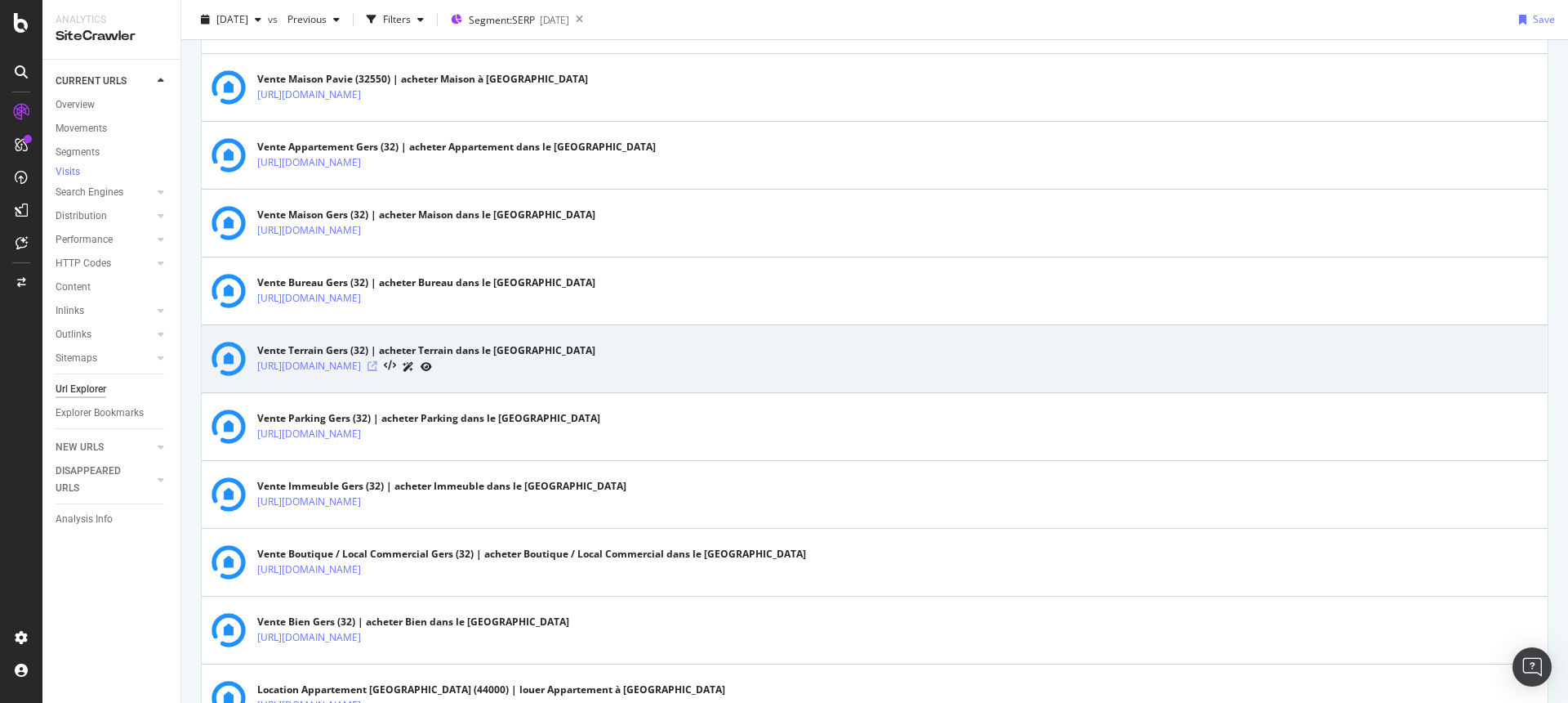
click at [378, 367] on icon at bounding box center [372, 366] width 9 height 9
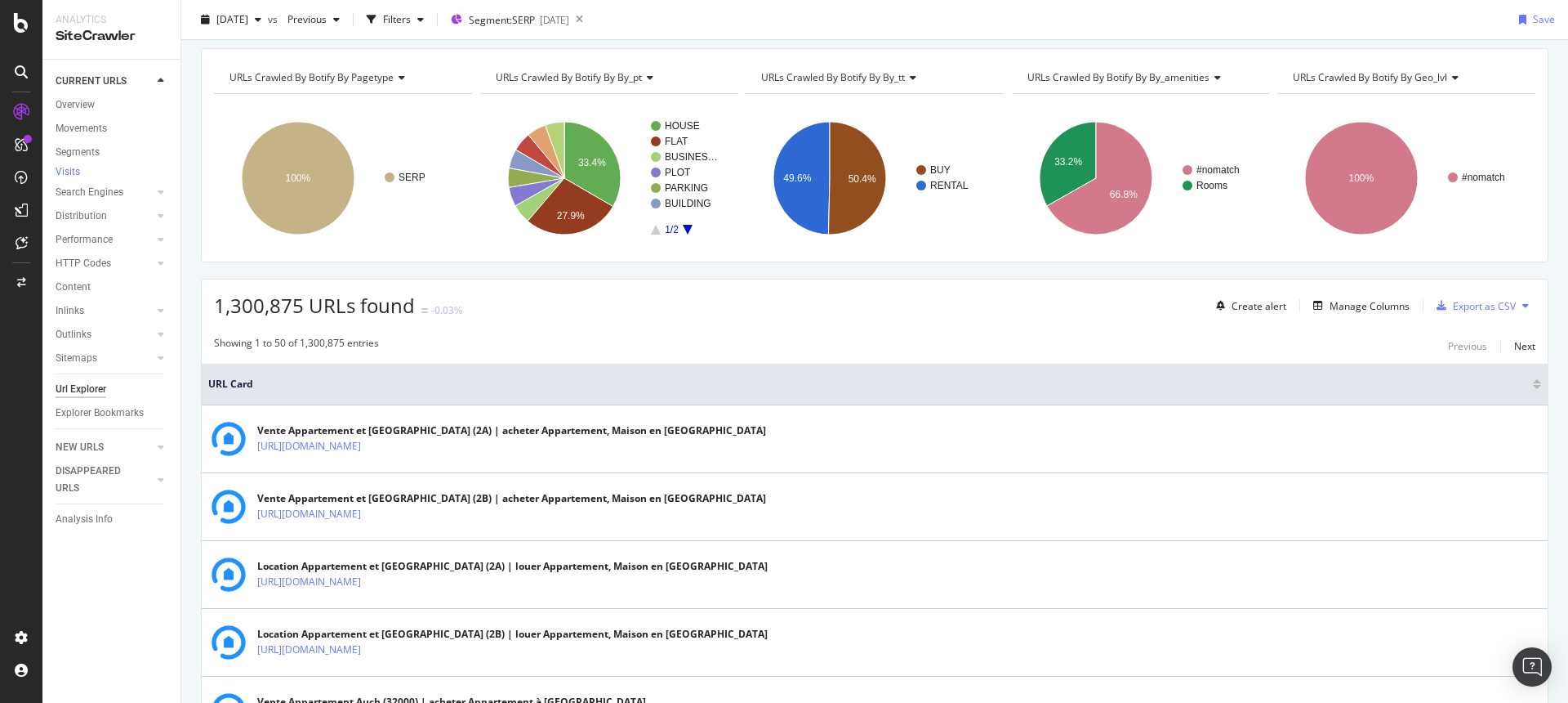
scroll to position [0, 0]
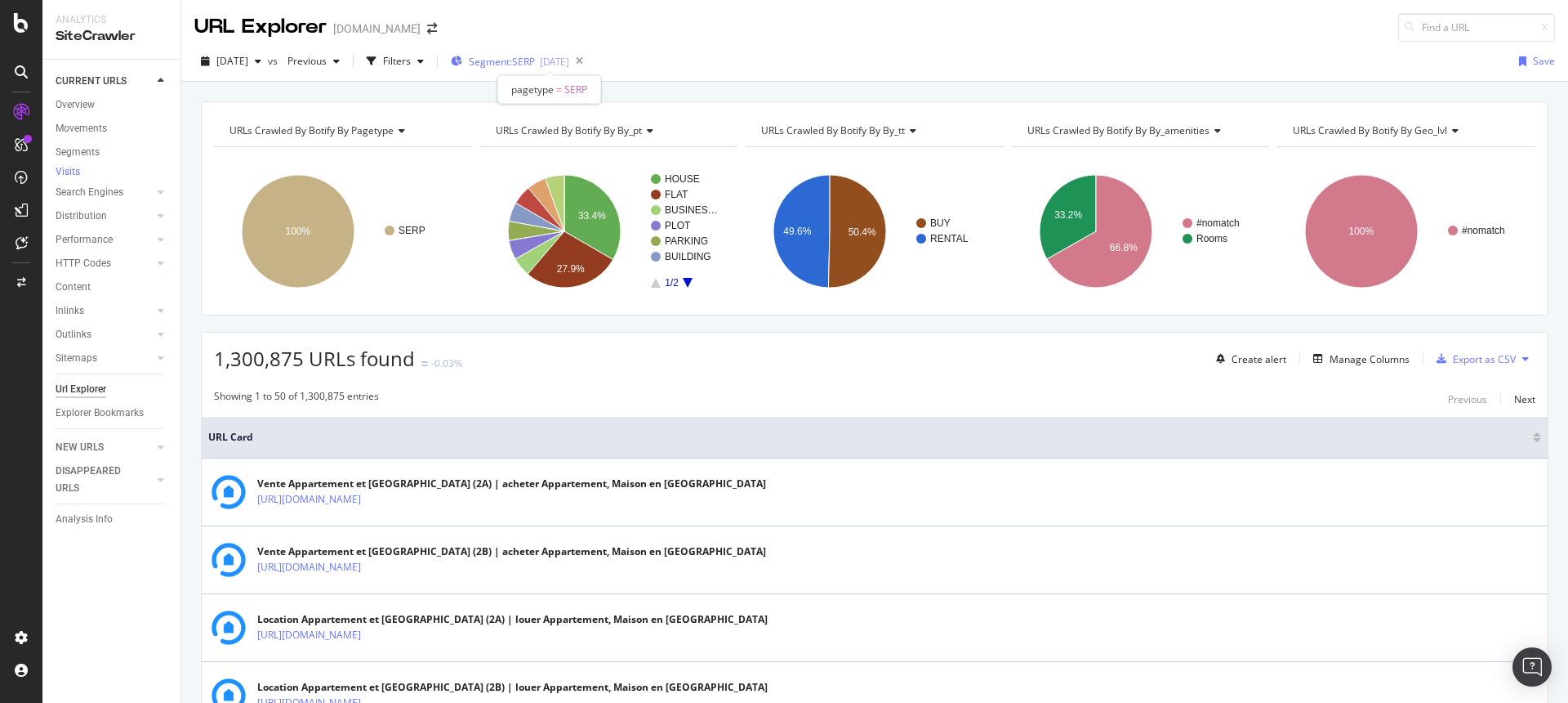
click at [535, 58] on span "Segment: SERP" at bounding box center [501, 62] width 66 height 14
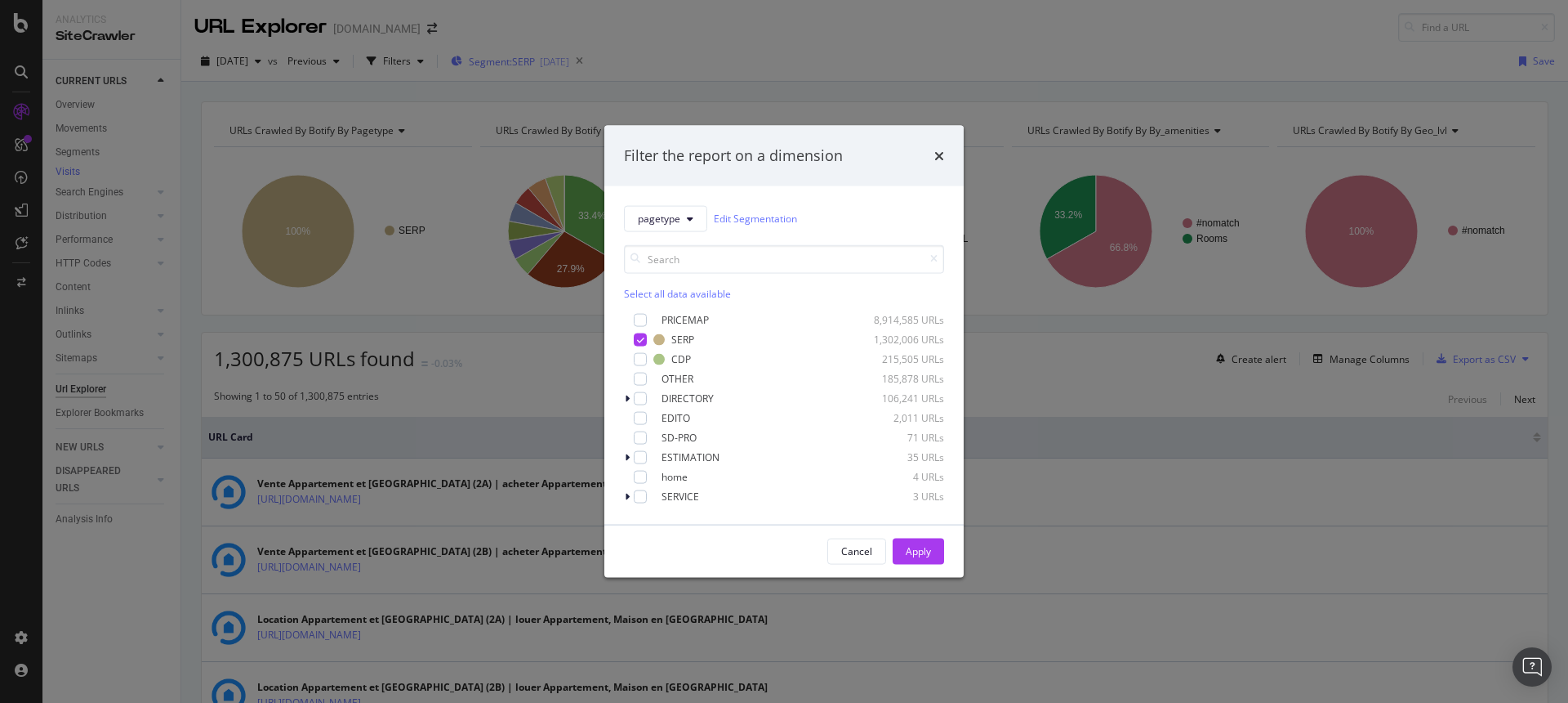
click at [552, 58] on div "Filter the report on a dimension pagetype Edit Segmentation Select all data ava…" at bounding box center [784, 351] width 1568 height 703
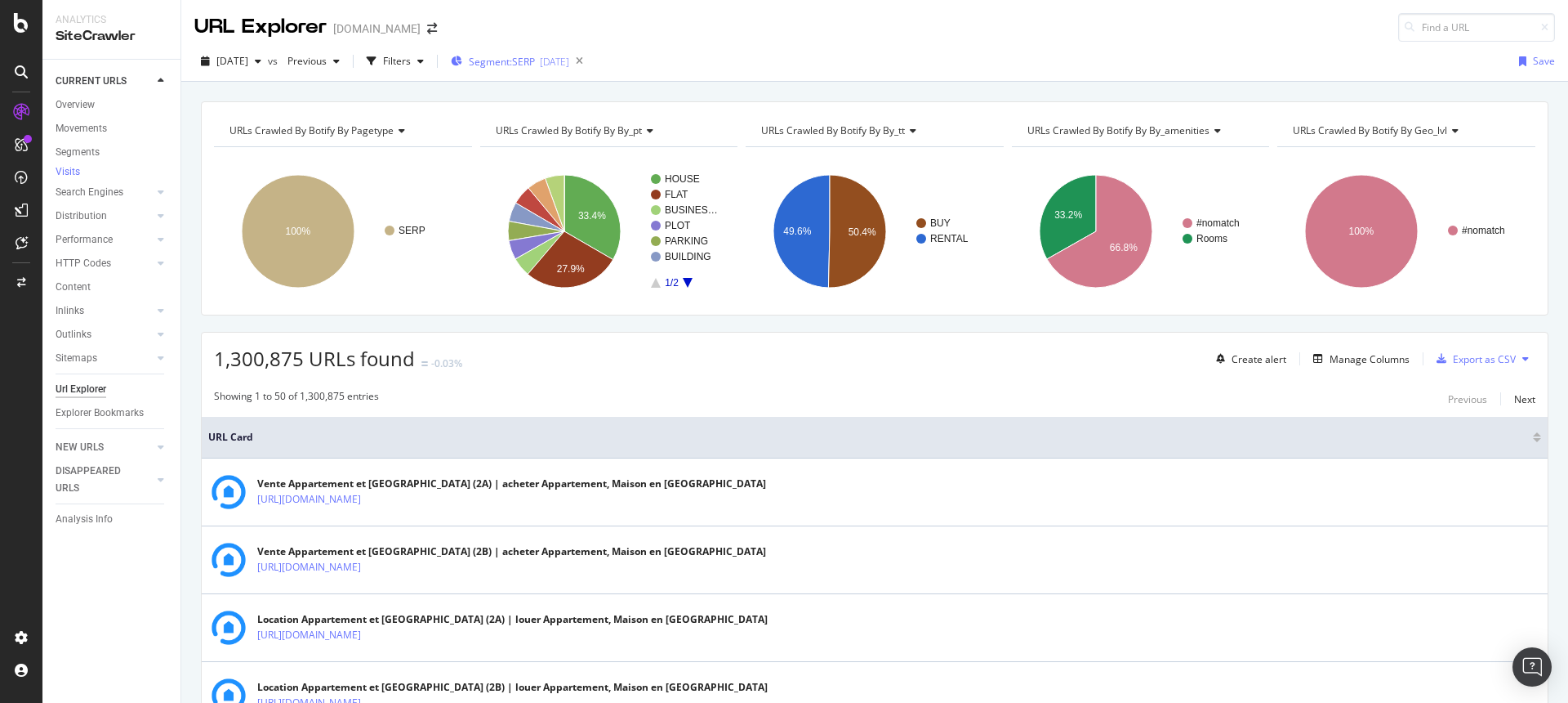
click at [567, 65] on div "Segment: SERP [DATE]" at bounding box center [510, 62] width 119 height 14
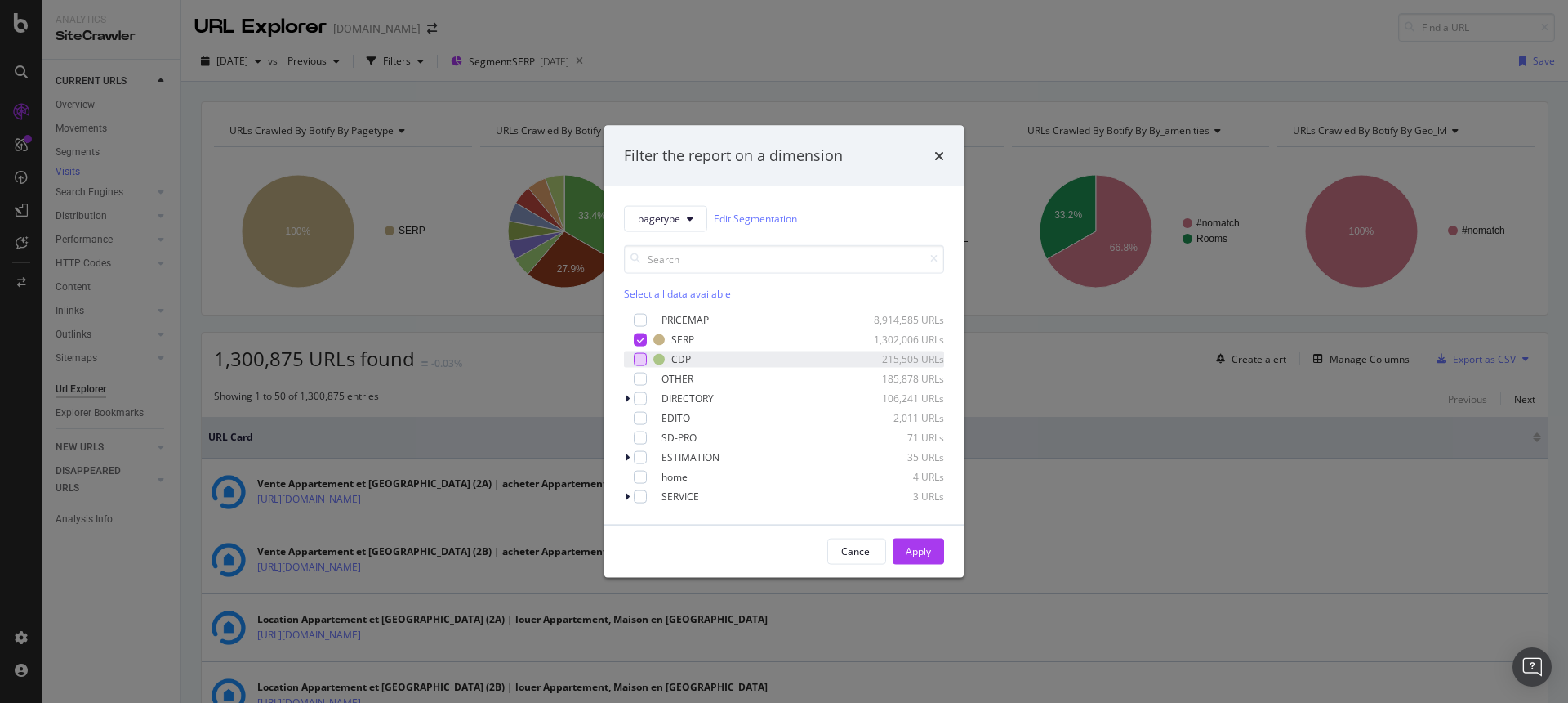
click at [641, 362] on div "modal" at bounding box center [640, 358] width 13 height 13
click at [641, 336] on icon "modal" at bounding box center [641, 338] width 8 height 8
click at [929, 552] on div "Apply" at bounding box center [918, 552] width 25 height 14
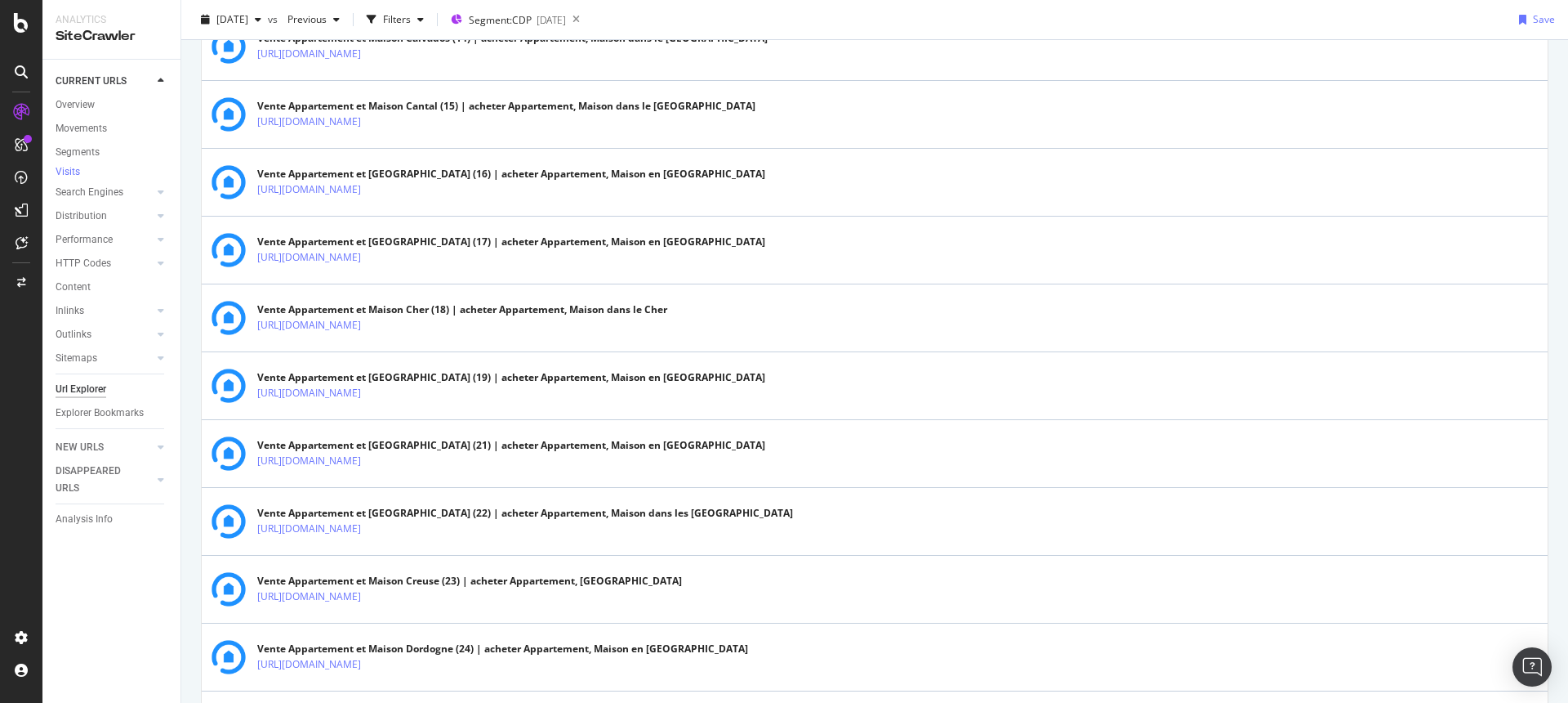
scroll to position [3241, 0]
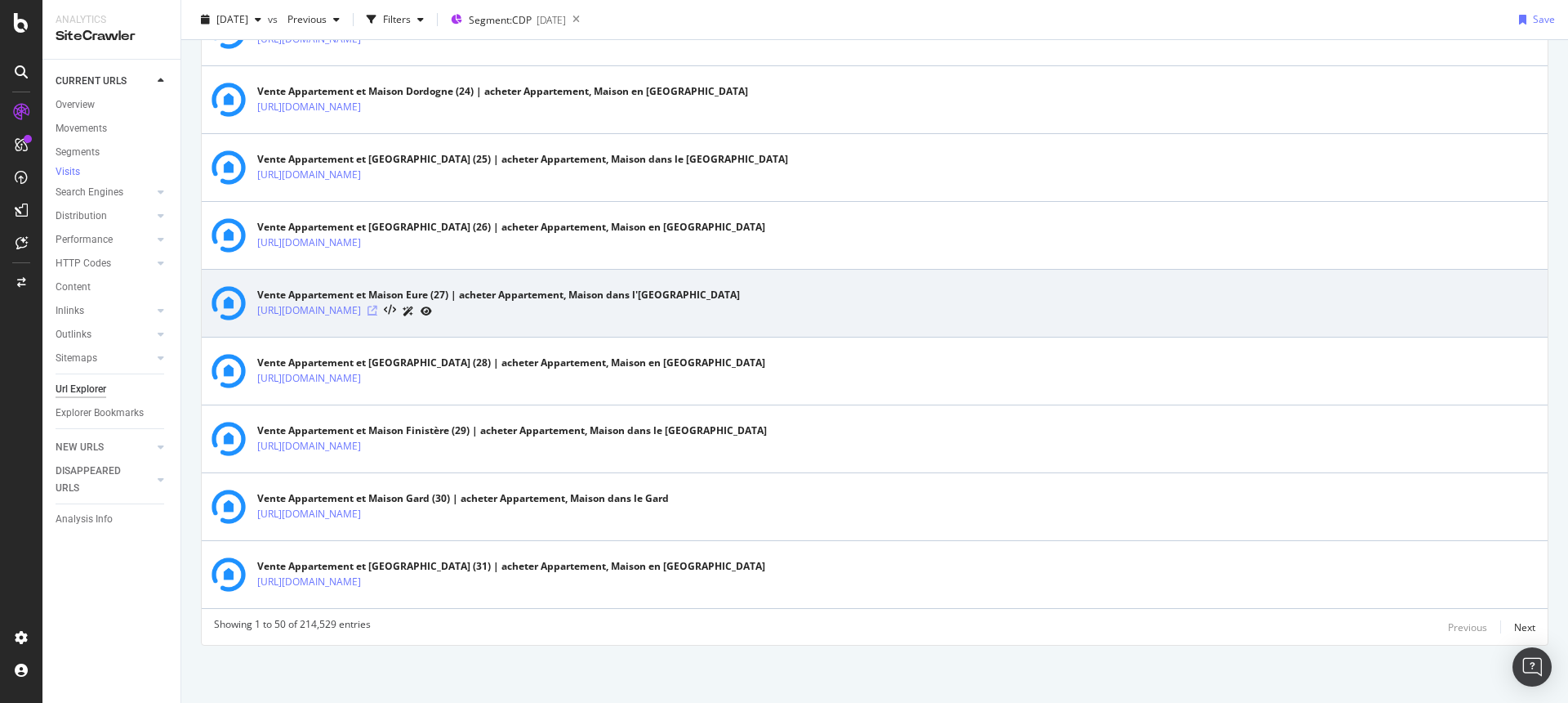
click at [378, 308] on icon at bounding box center [372, 310] width 9 height 9
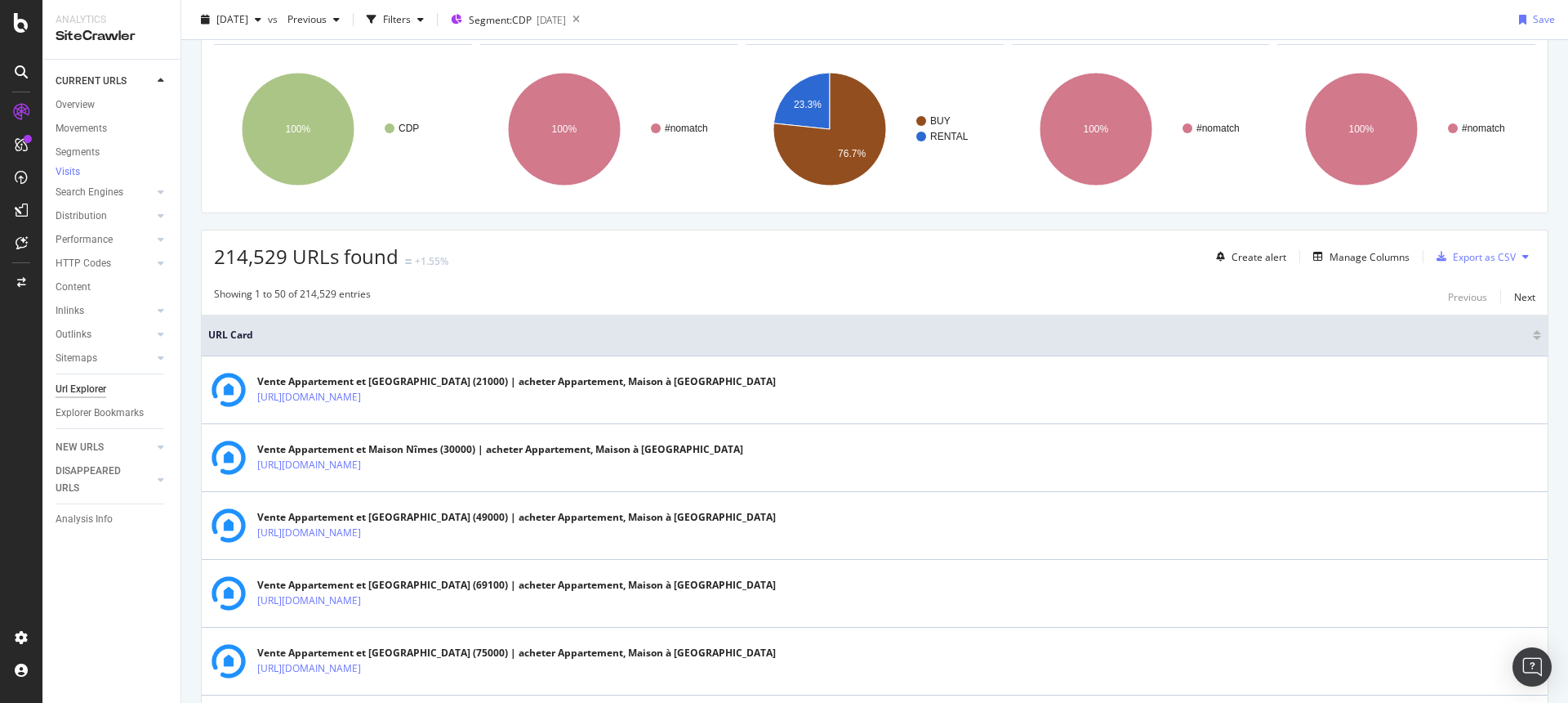
scroll to position [0, 0]
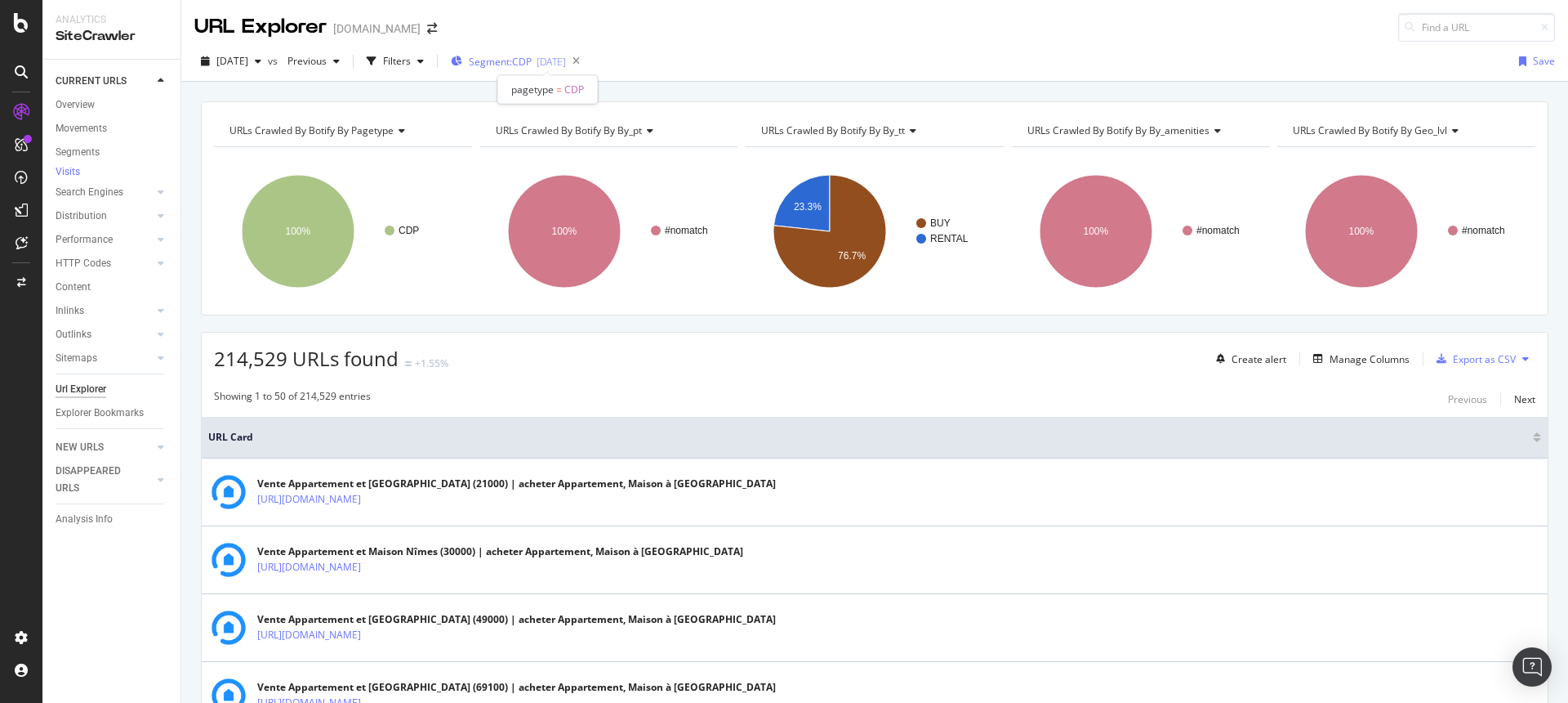
click at [566, 65] on div "[DATE]" at bounding box center [551, 62] width 29 height 14
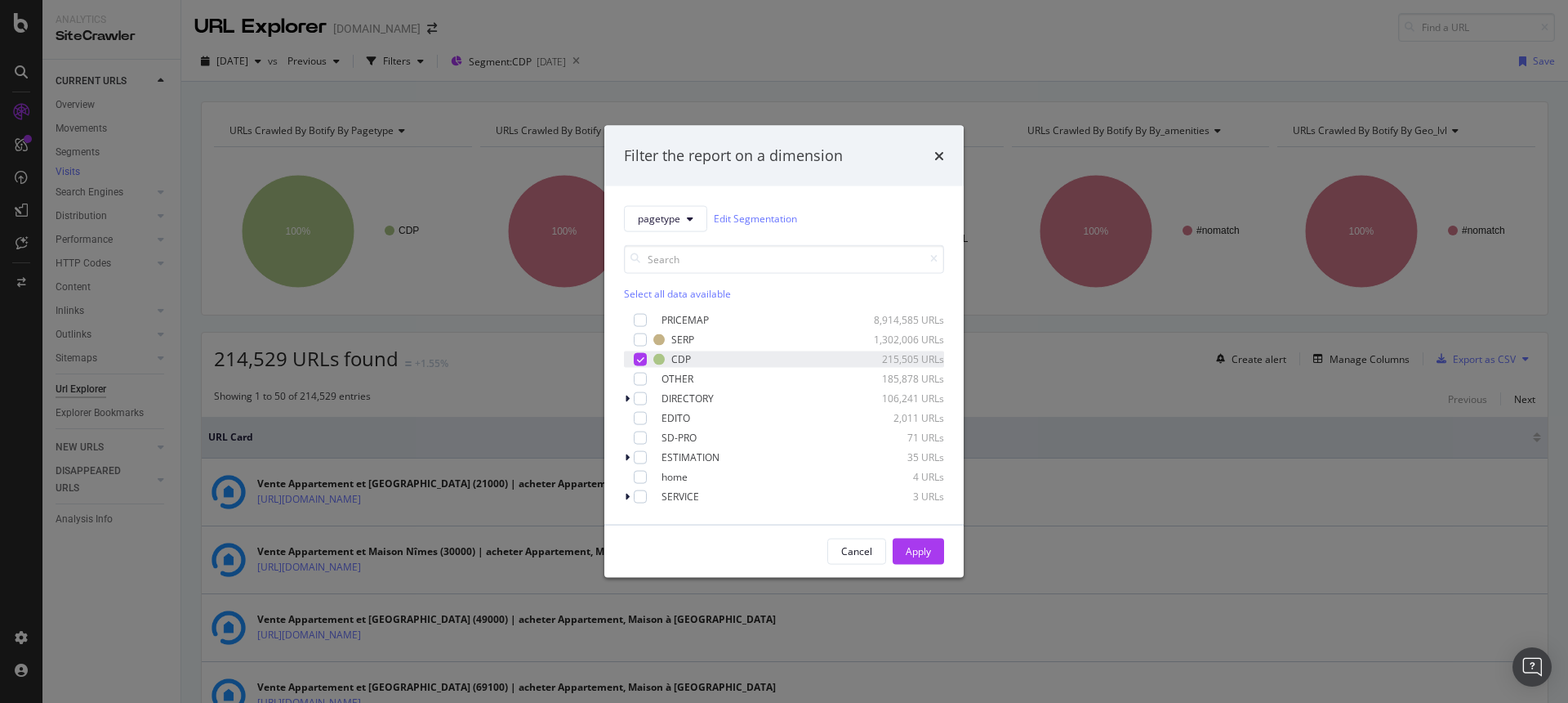
click at [638, 361] on icon "modal" at bounding box center [641, 358] width 8 height 8
click at [647, 379] on div "OTHER 185,878 URLs" at bounding box center [784, 378] width 320 height 16
click at [910, 543] on div "Apply" at bounding box center [918, 551] width 25 height 24
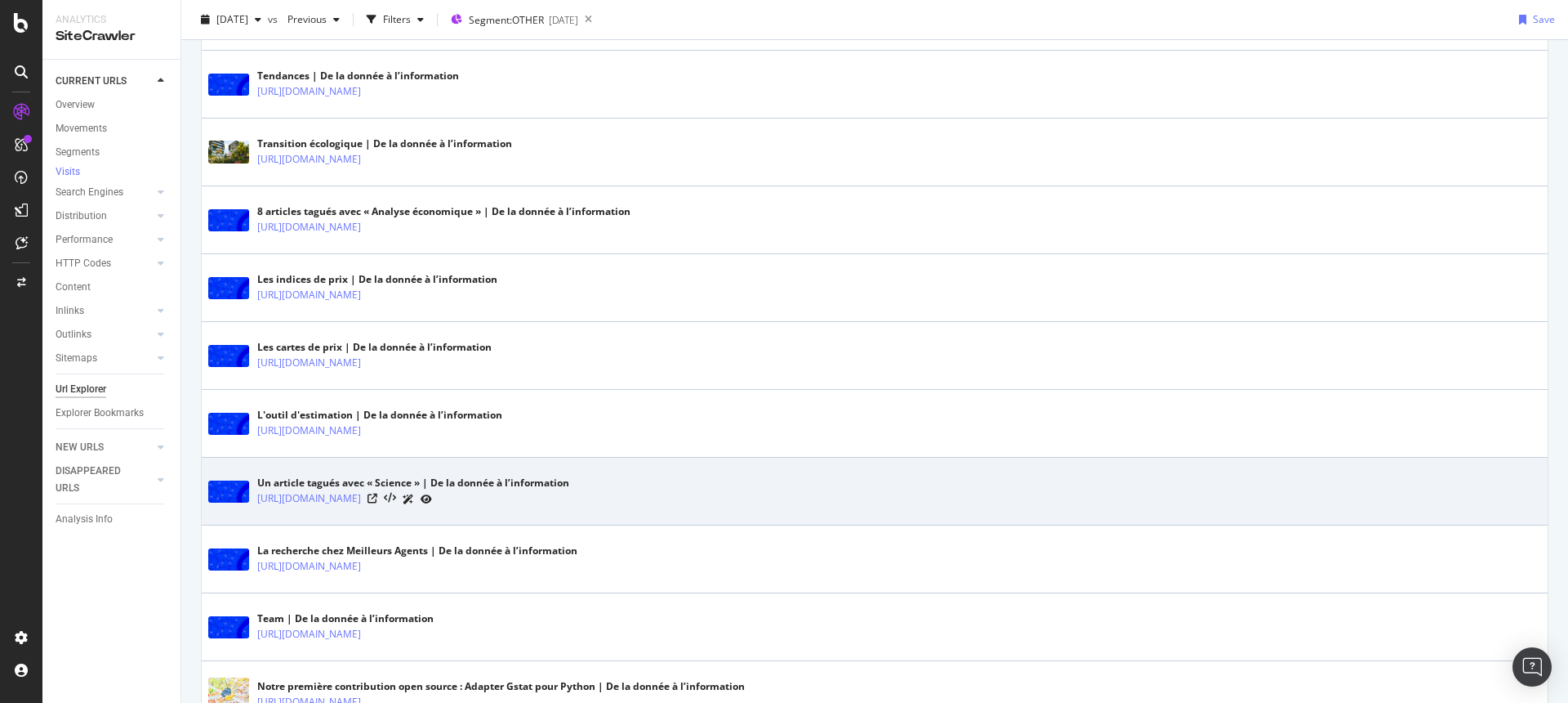
scroll to position [1792, 0]
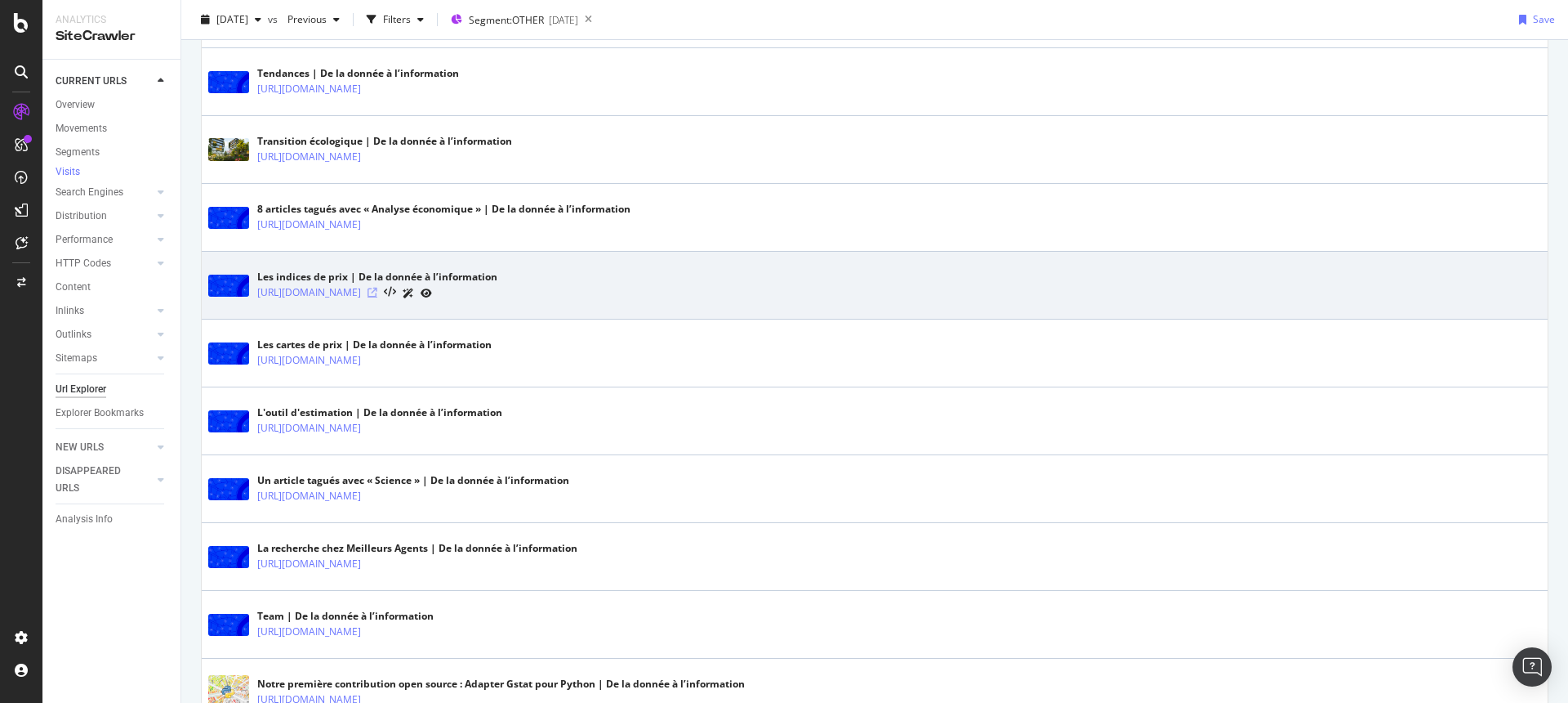
click at [378, 292] on icon at bounding box center [372, 292] width 9 height 9
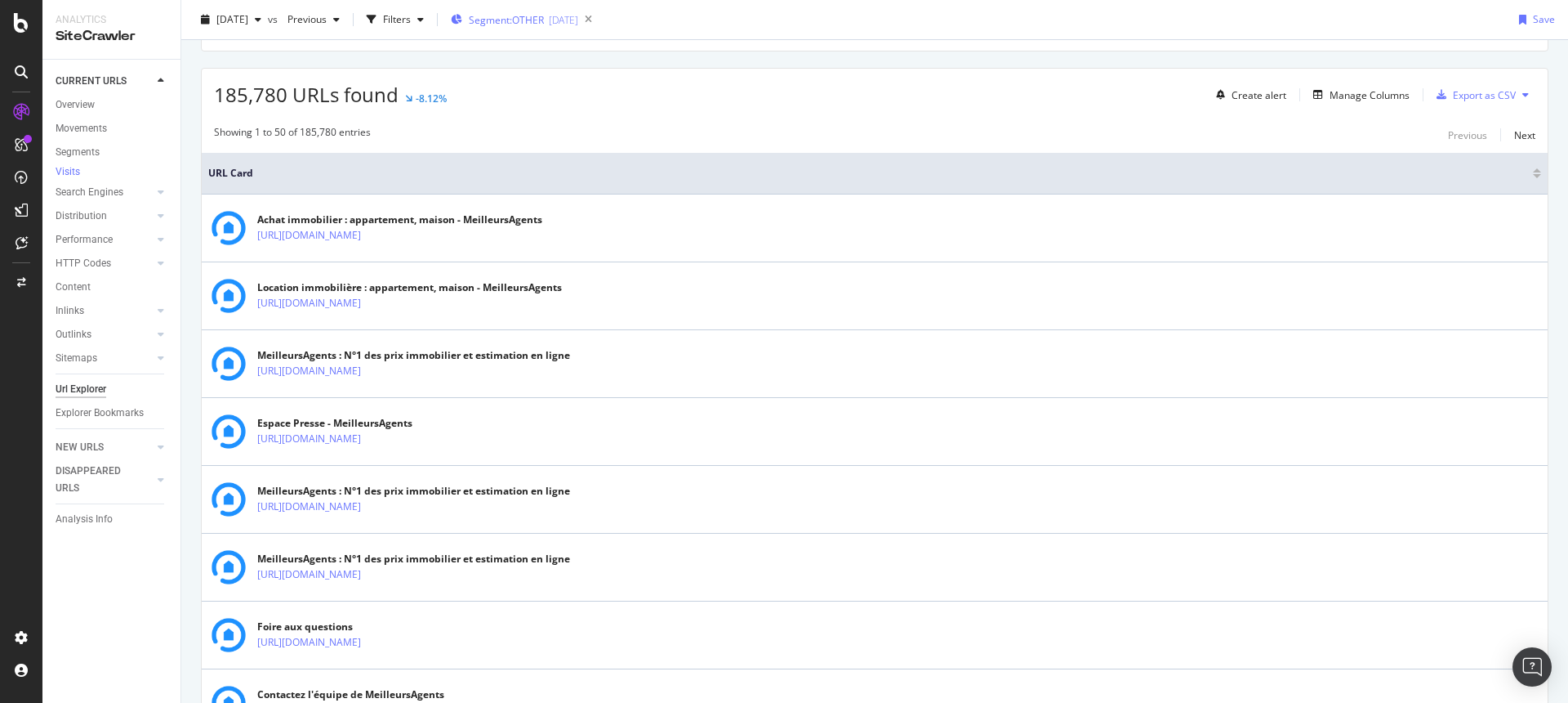
scroll to position [0, 0]
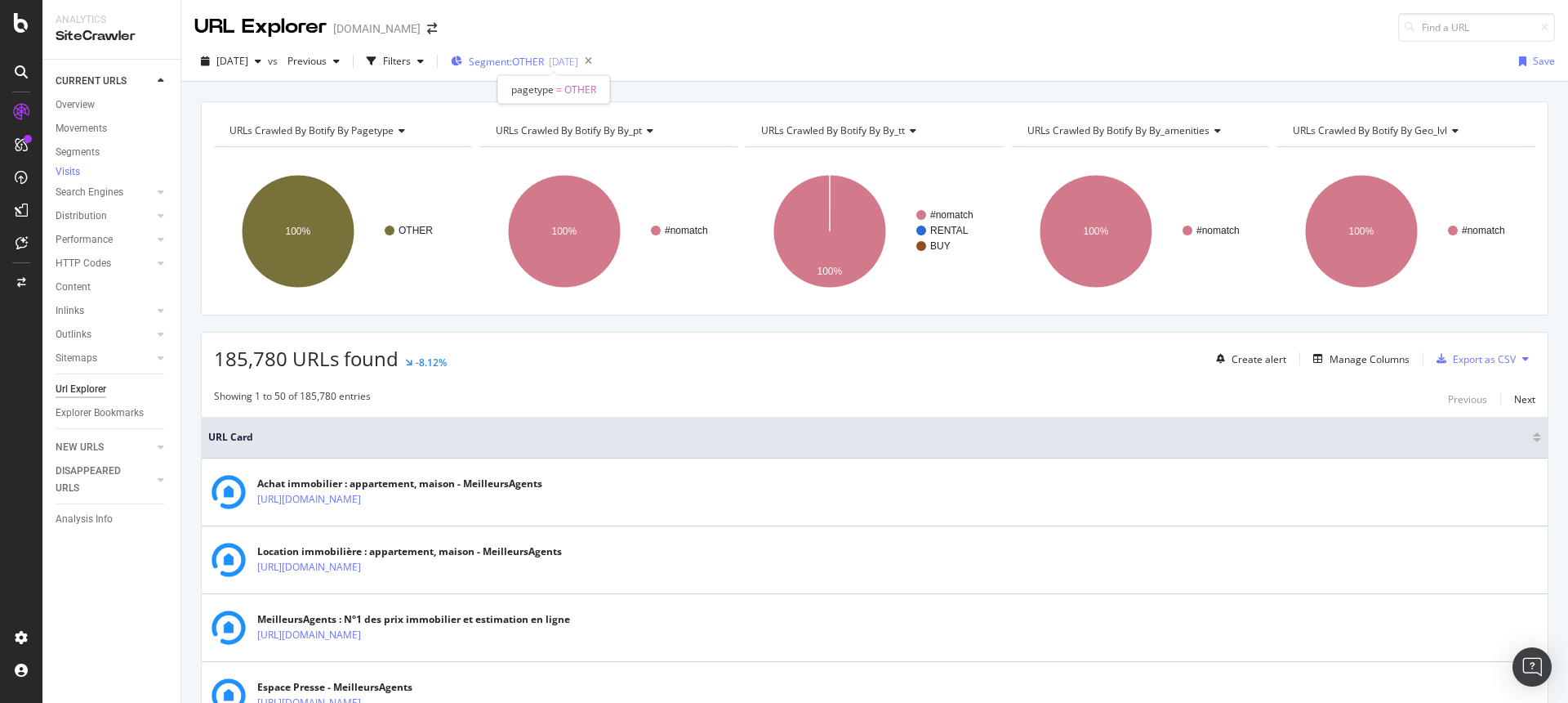
click at [522, 62] on span "Segment: OTHER" at bounding box center [506, 62] width 75 height 14
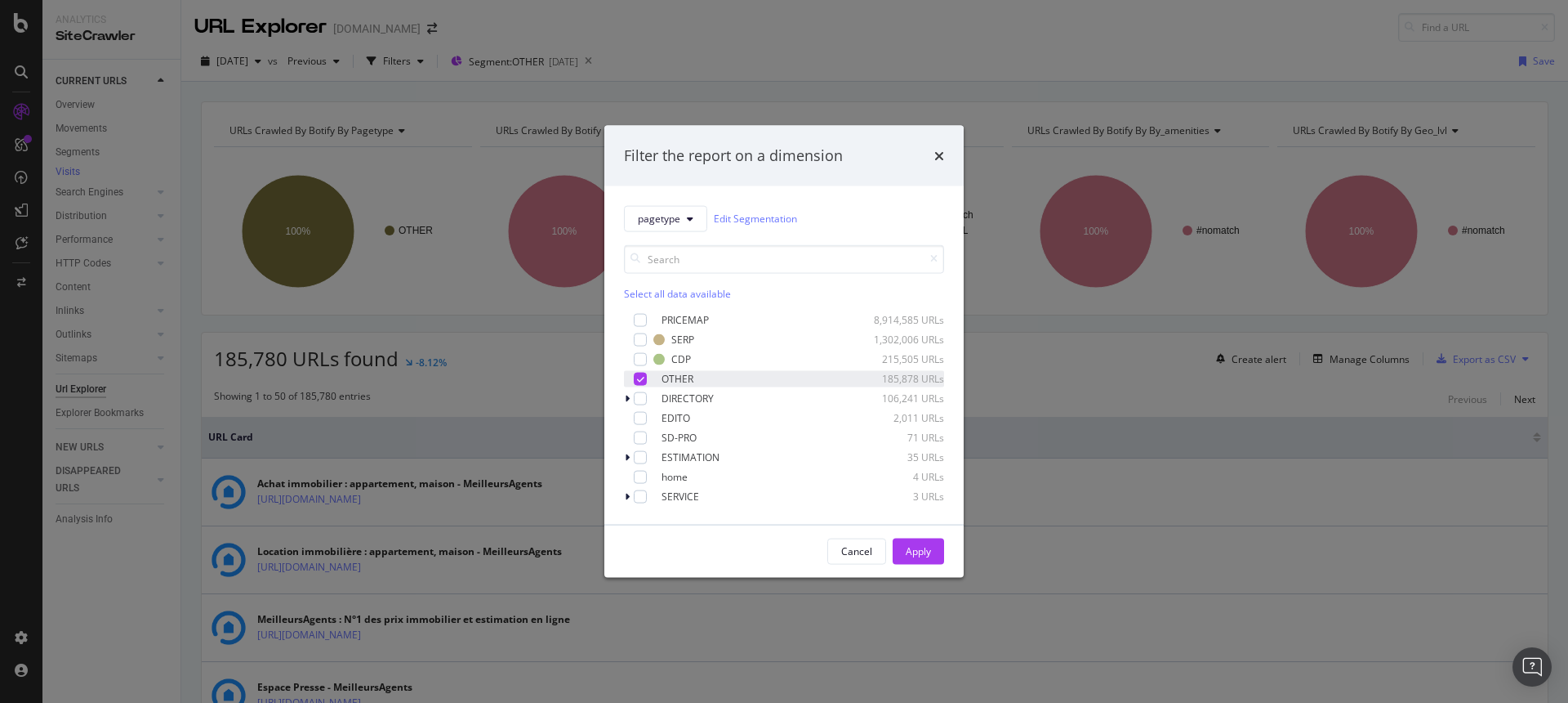
click at [639, 377] on icon "modal" at bounding box center [641, 378] width 8 height 8
click at [645, 399] on div "modal" at bounding box center [640, 398] width 13 height 13
click at [908, 548] on div "Apply" at bounding box center [918, 552] width 25 height 14
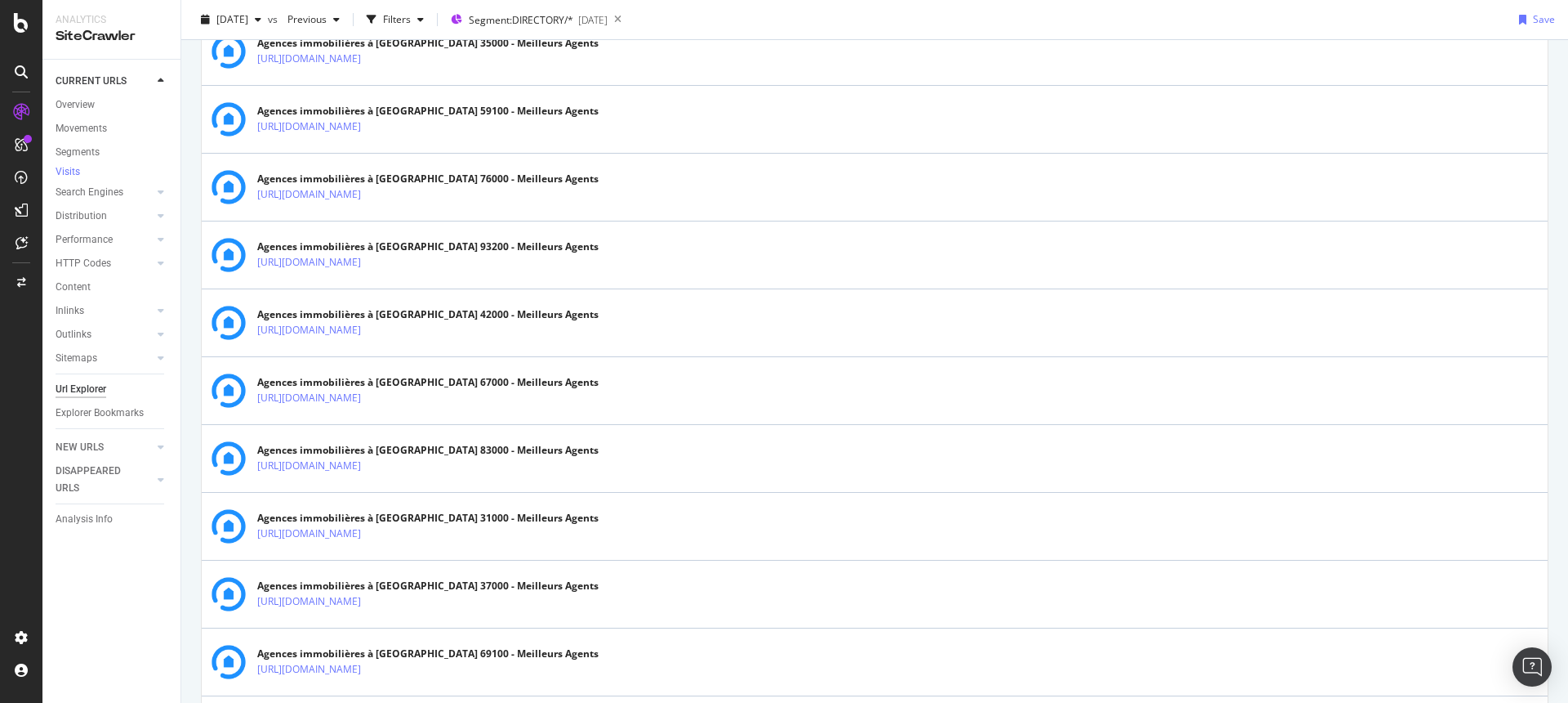
scroll to position [3241, 0]
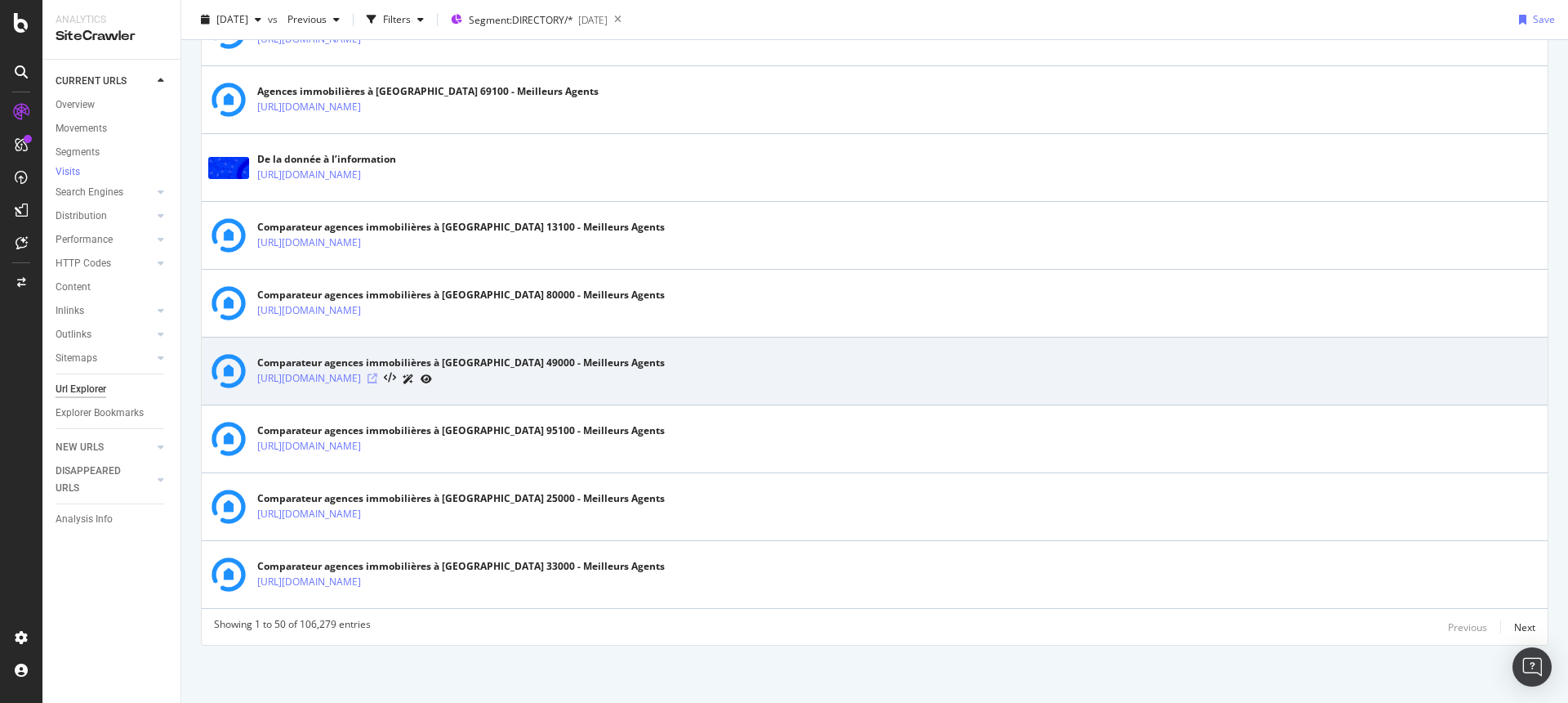
click at [378, 379] on icon at bounding box center [372, 378] width 9 height 9
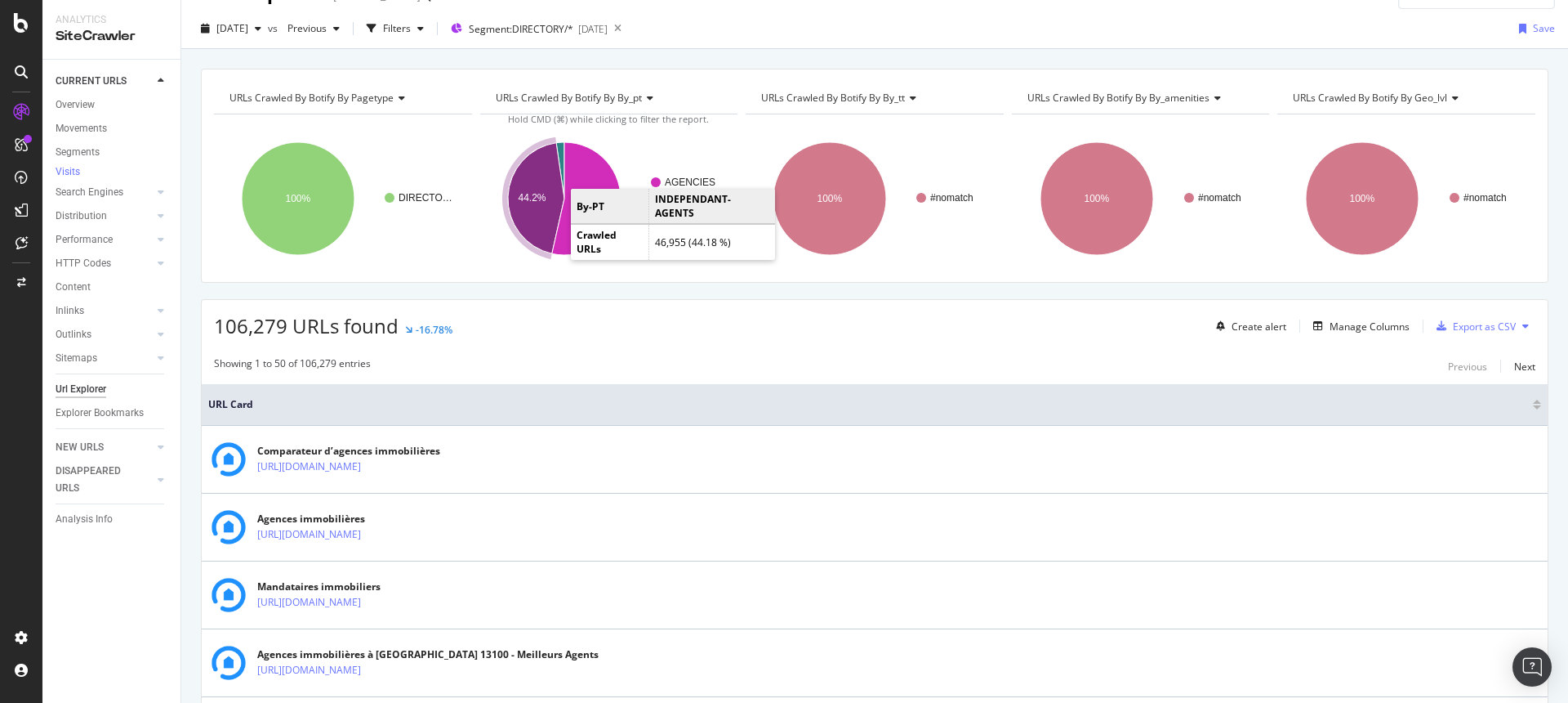
scroll to position [0, 0]
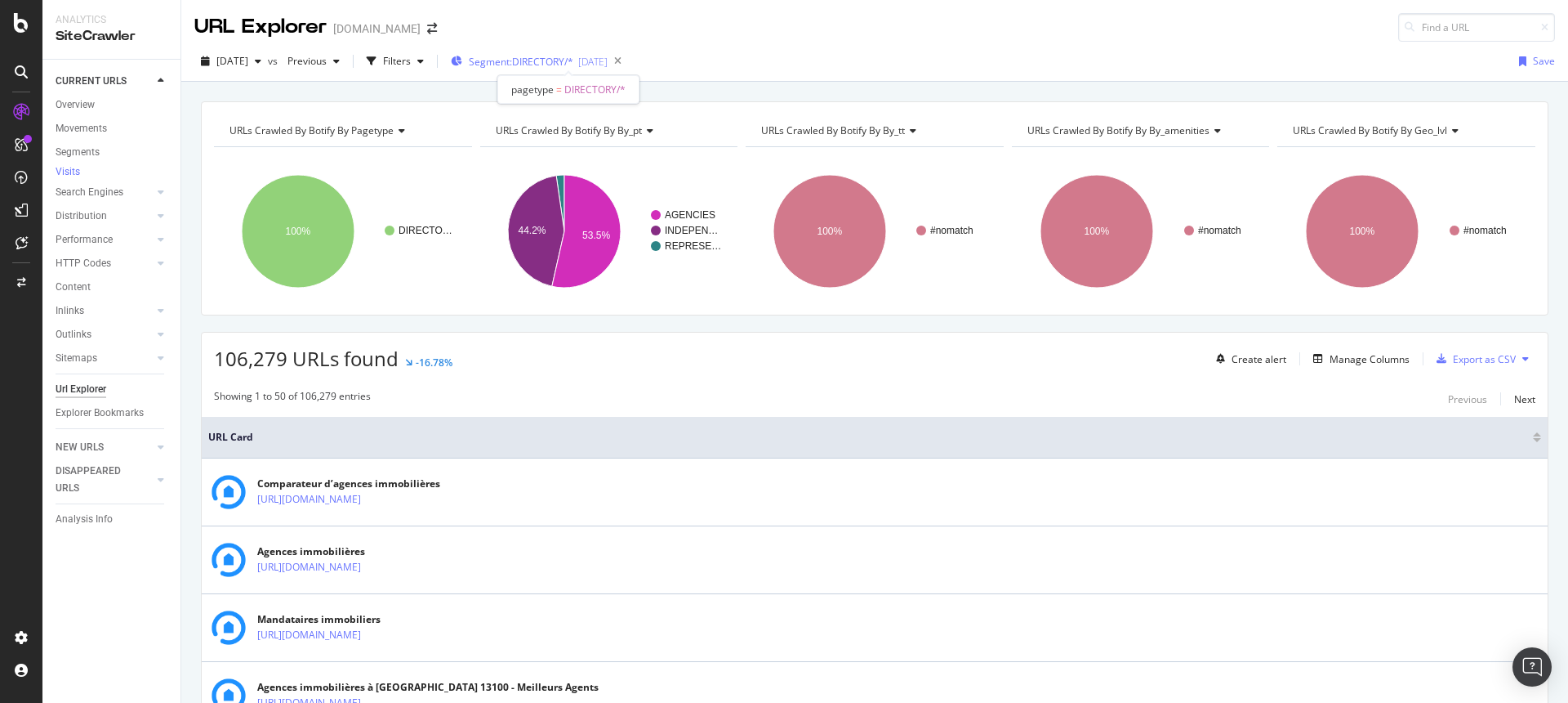
click at [574, 59] on span "Segment: DIRECTORY/*" at bounding box center [521, 62] width 105 height 14
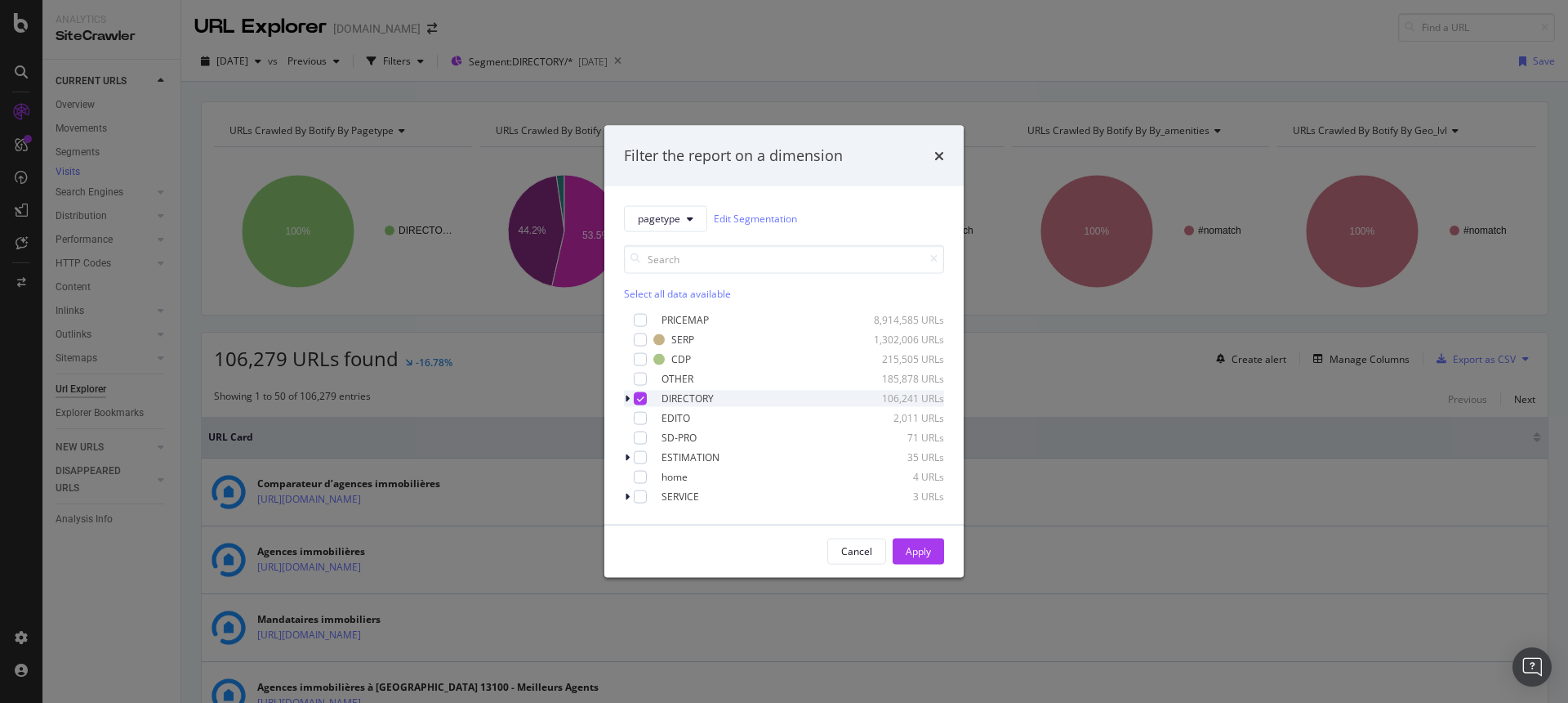
click at [642, 398] on icon "modal" at bounding box center [641, 398] width 8 height 8
click at [641, 417] on div "modal" at bounding box center [640, 417] width 13 height 13
click at [913, 545] on div "Apply" at bounding box center [918, 552] width 25 height 14
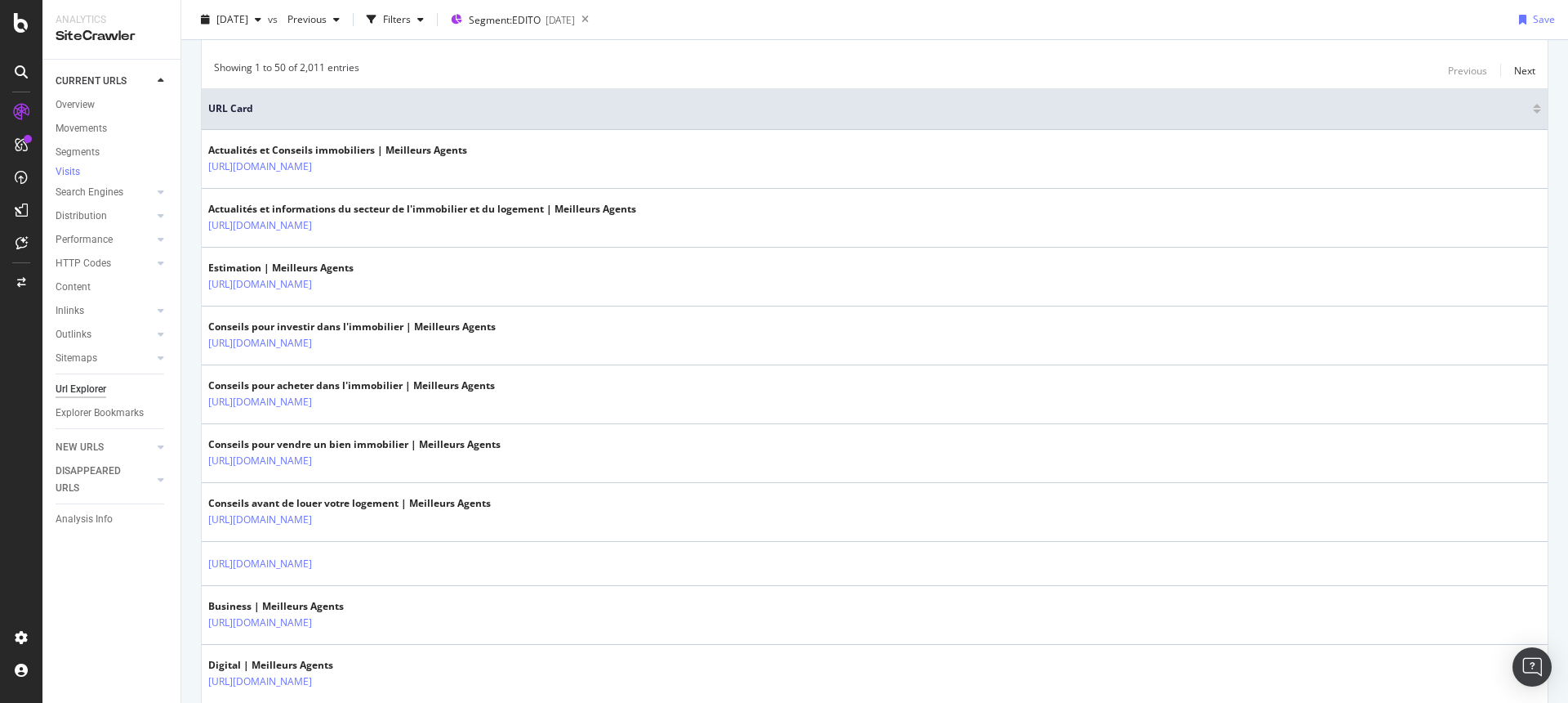
scroll to position [1007, 0]
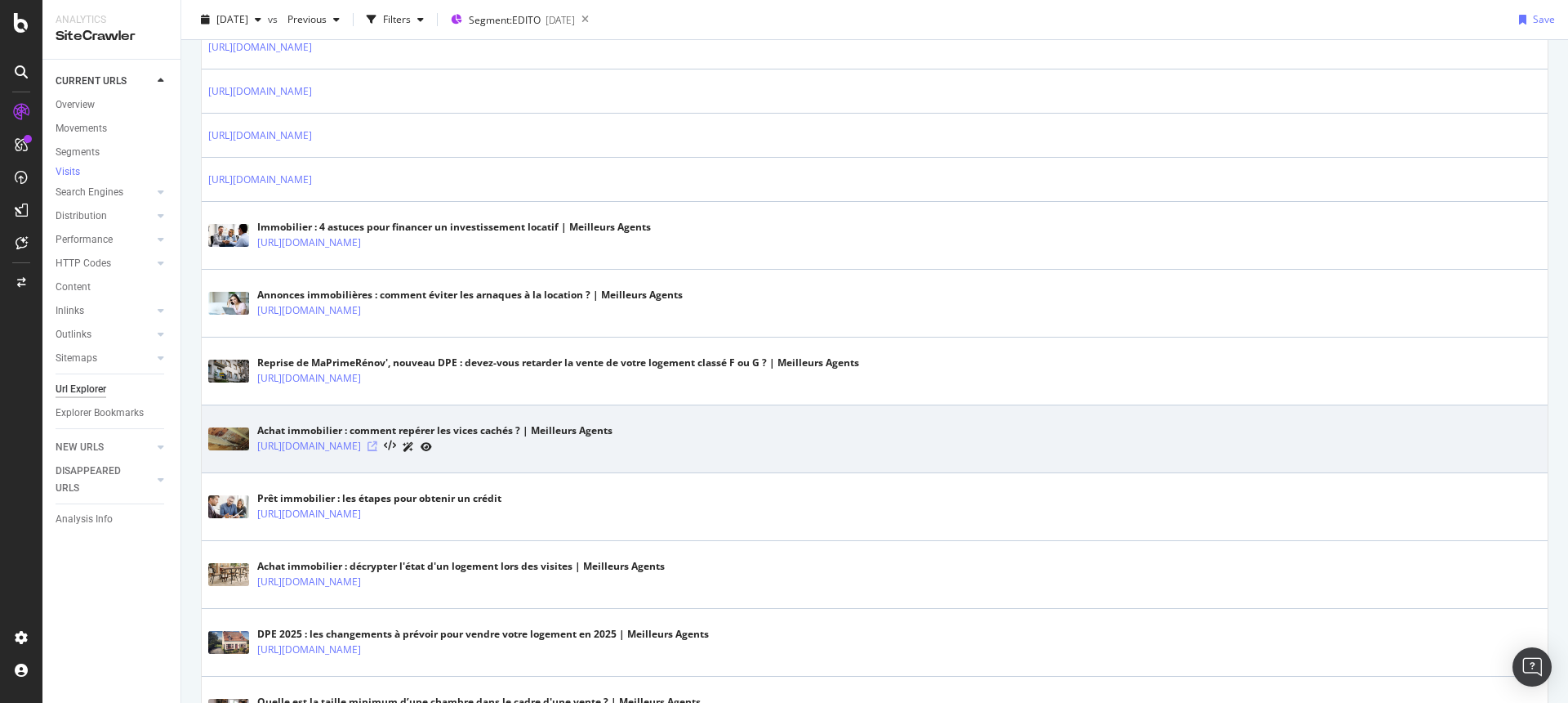
click at [378, 444] on icon at bounding box center [372, 446] width 9 height 9
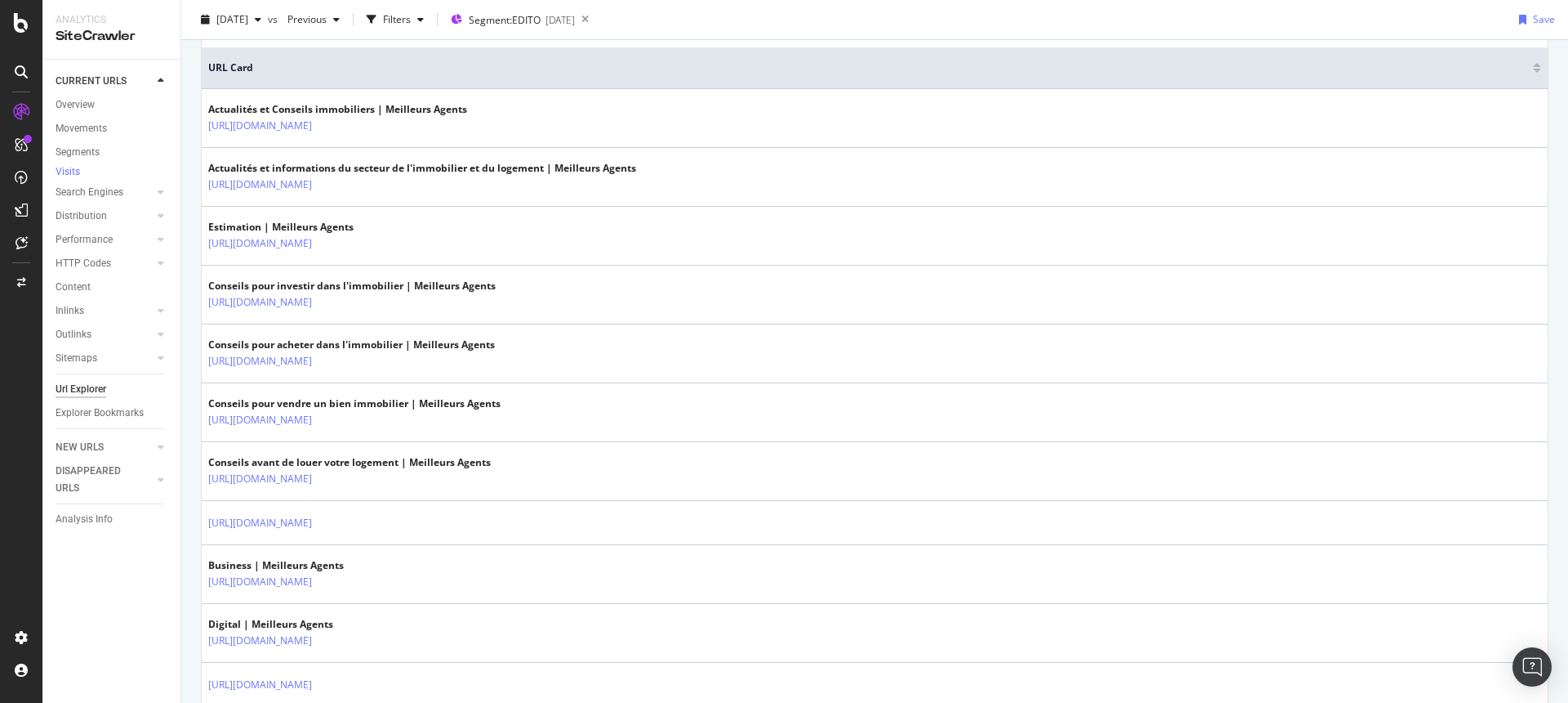
scroll to position [0, 0]
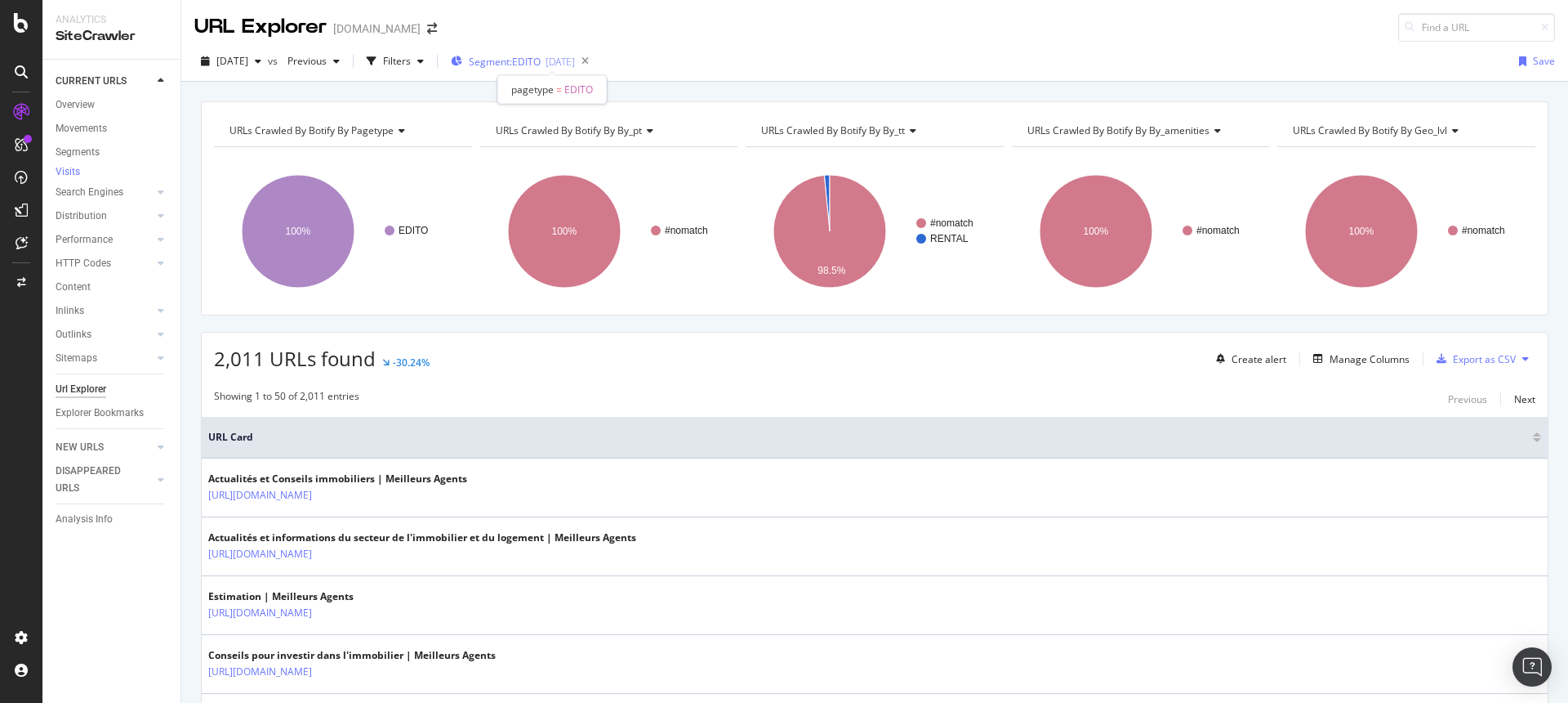
click at [541, 55] on span "Segment: EDITO" at bounding box center [505, 62] width 72 height 14
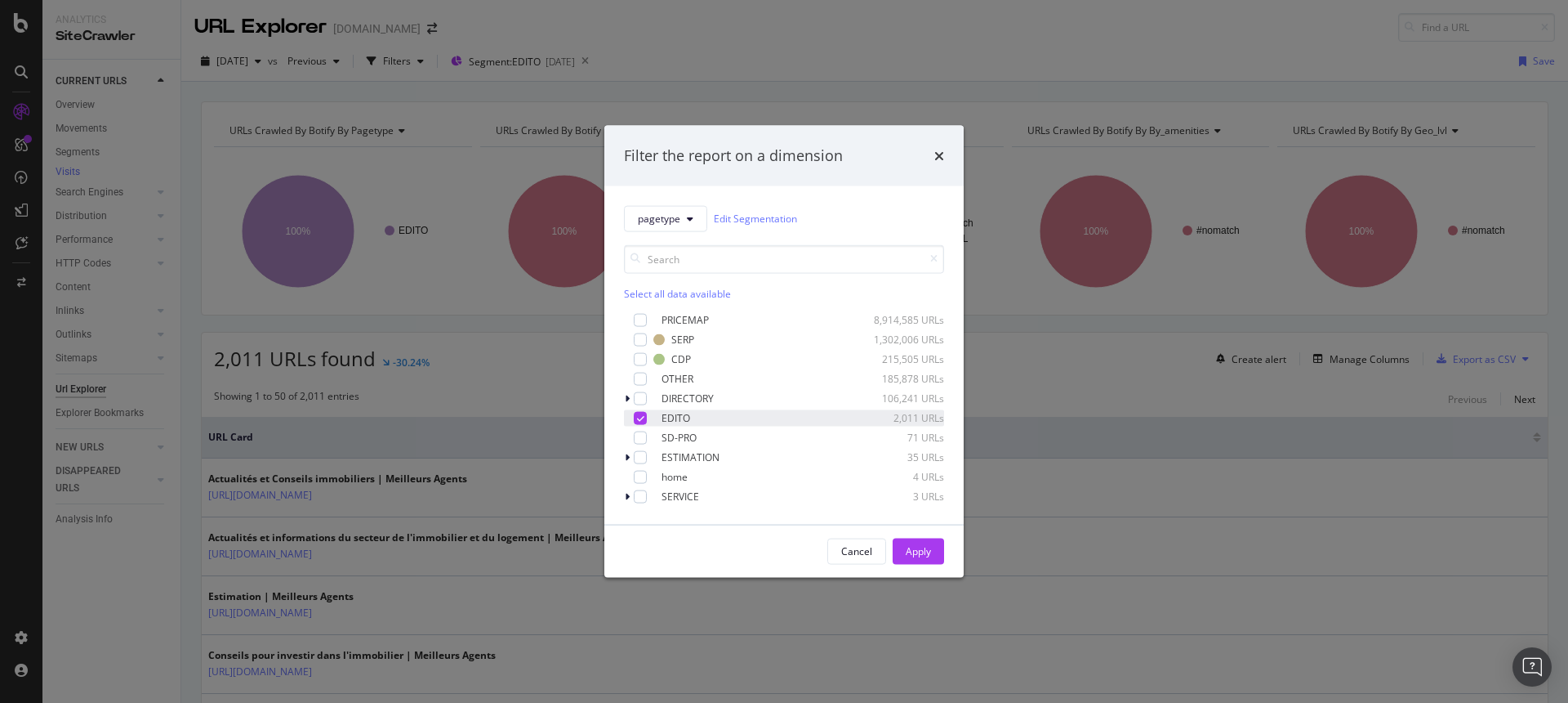
click at [643, 416] on div "modal" at bounding box center [640, 417] width 13 height 13
click at [641, 459] on div "modal" at bounding box center [640, 456] width 13 height 13
click at [915, 552] on div "Apply" at bounding box center [918, 552] width 25 height 14
